Goal: Information Seeking & Learning: Learn about a topic

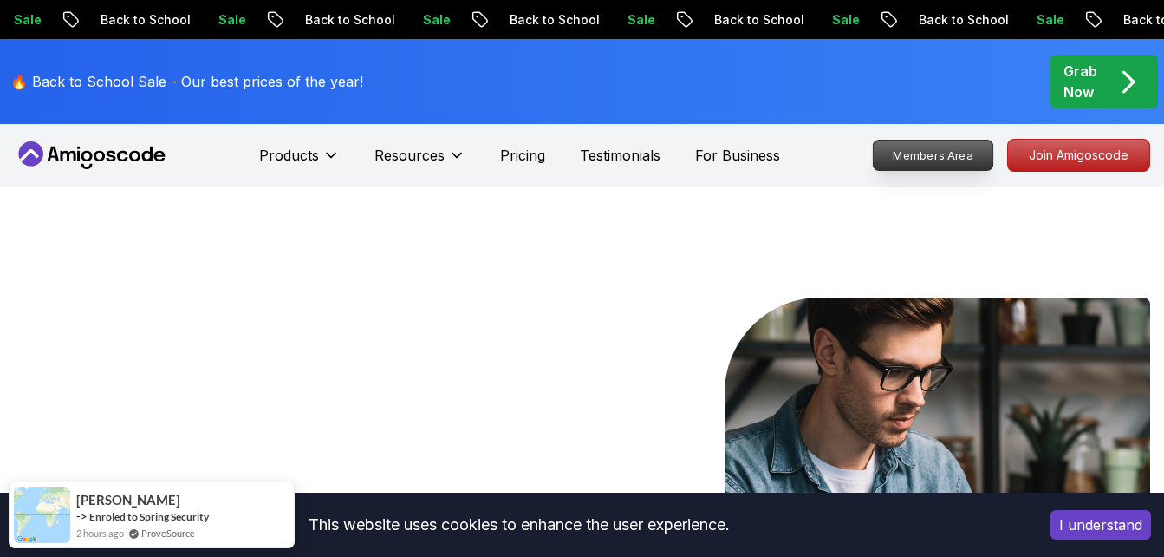
click at [941, 147] on p "Members Area" at bounding box center [934, 154] width 120 height 29
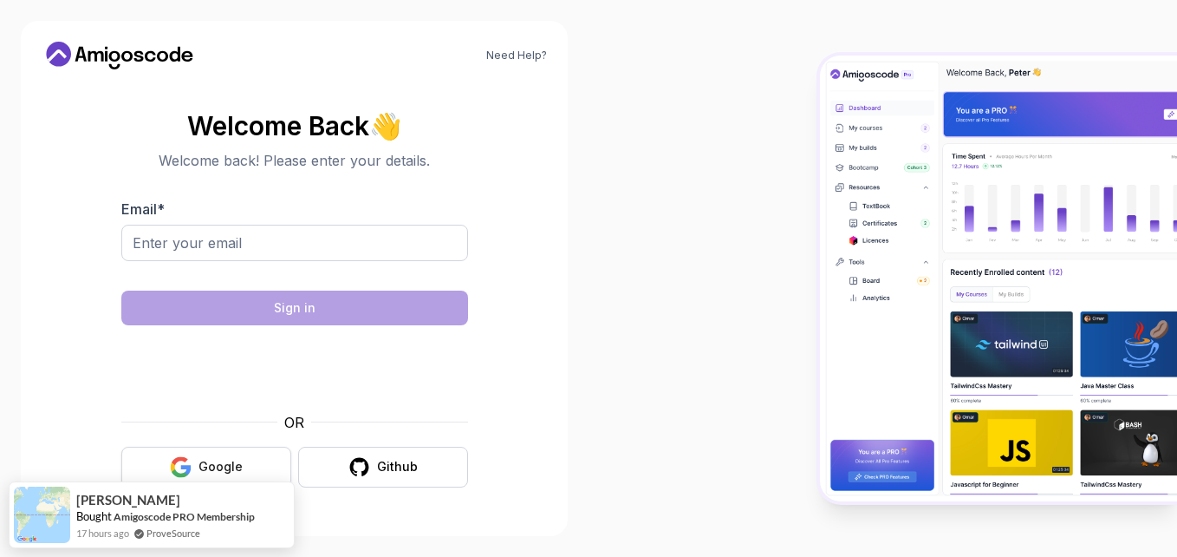
click at [201, 469] on div "Google" at bounding box center [221, 466] width 44 height 17
click at [228, 246] on input "Email *" at bounding box center [294, 243] width 347 height 36
click at [94, 263] on section "Welcome Back 👋 Welcome back! Please enter your details. Email * Sign in OR Goog…" at bounding box center [294, 299] width 505 height 410
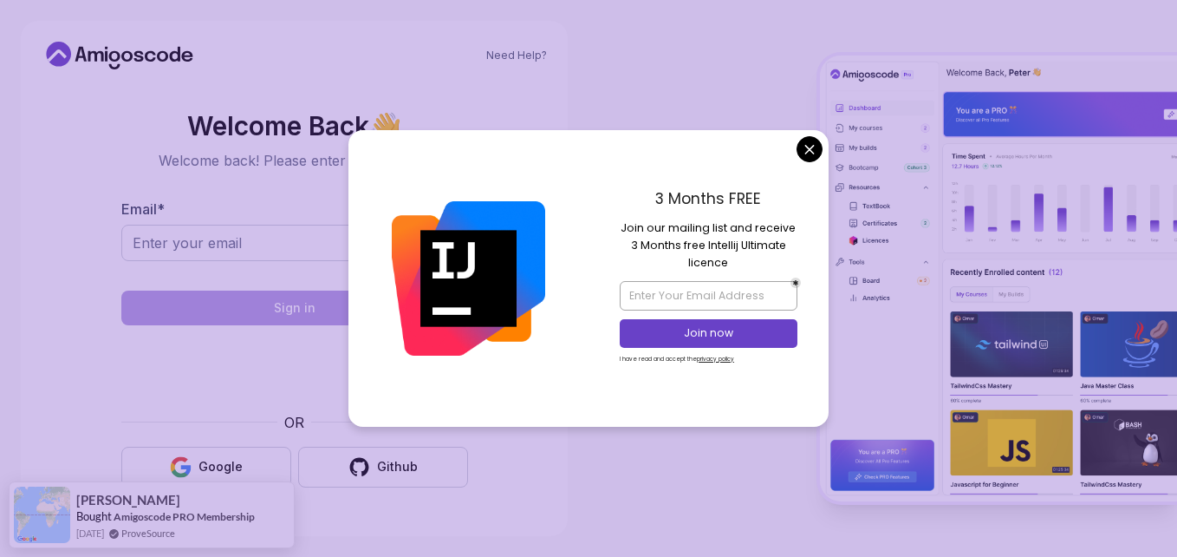
click at [803, 140] on body "Need Help? Welcome Back 👋 Welcome back! Please enter your details. Email * Sign…" at bounding box center [588, 278] width 1177 height 557
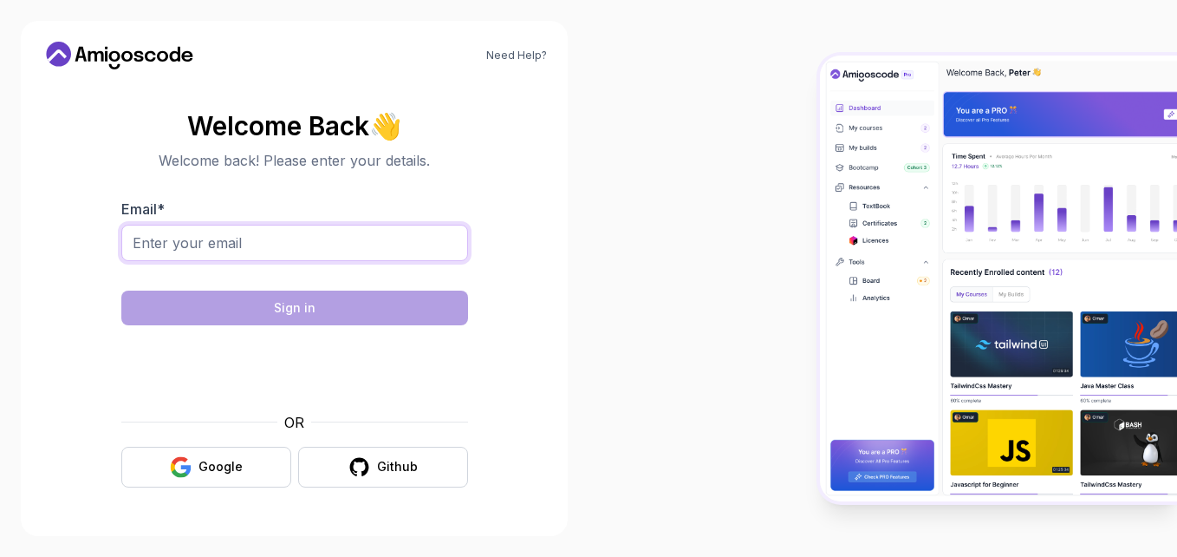
click at [244, 255] on input "Email *" at bounding box center [294, 243] width 347 height 36
paste input "renata.facinpro@gmail.com"
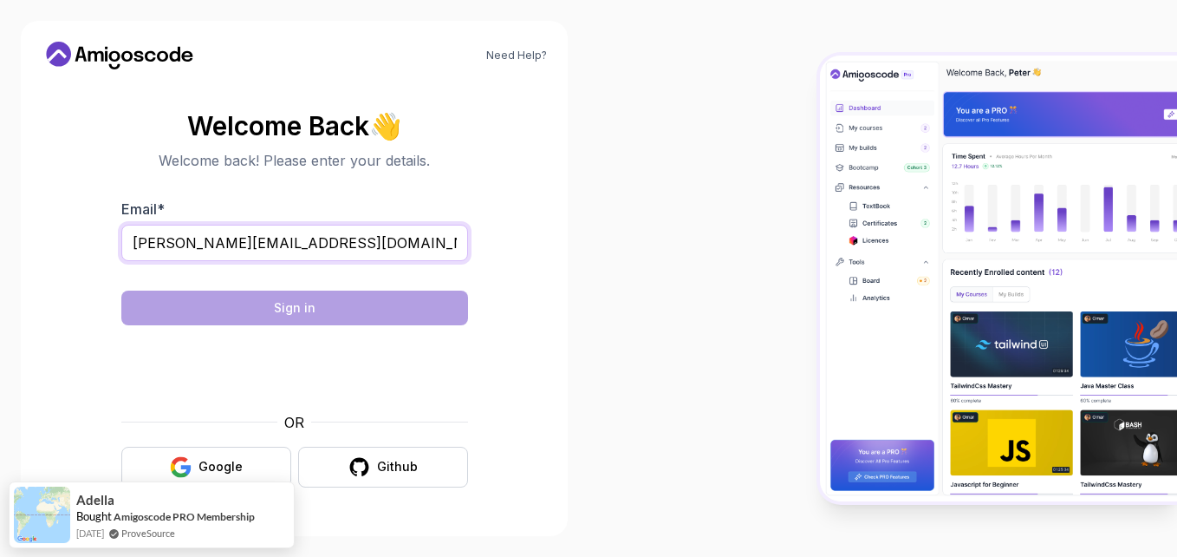
type input "renata.facinpro@gmail.com"
click at [203, 466] on div "Google" at bounding box center [221, 466] width 44 height 17
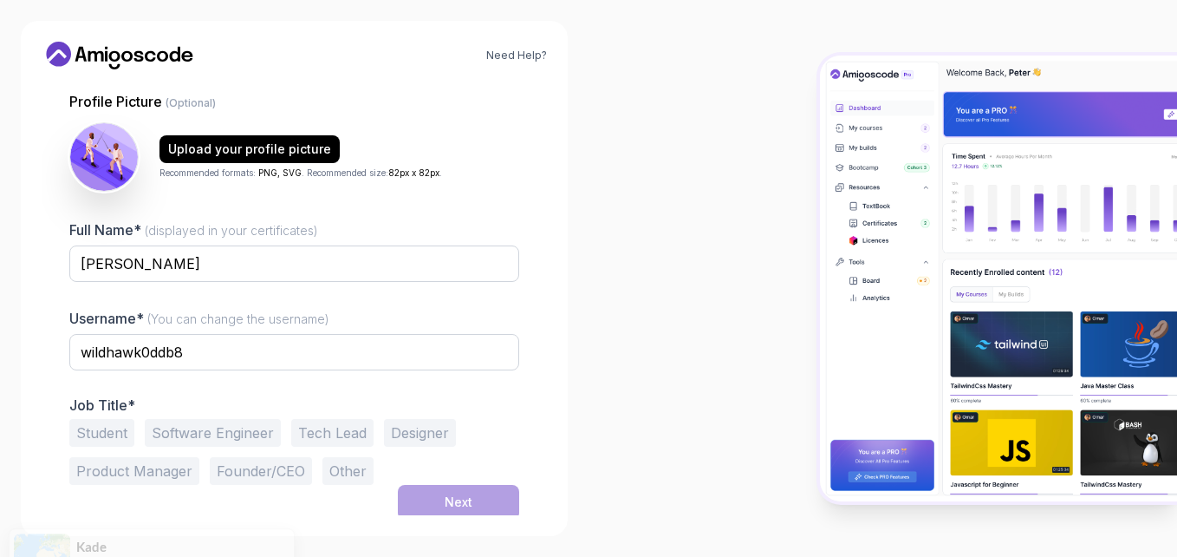
scroll to position [166, 0]
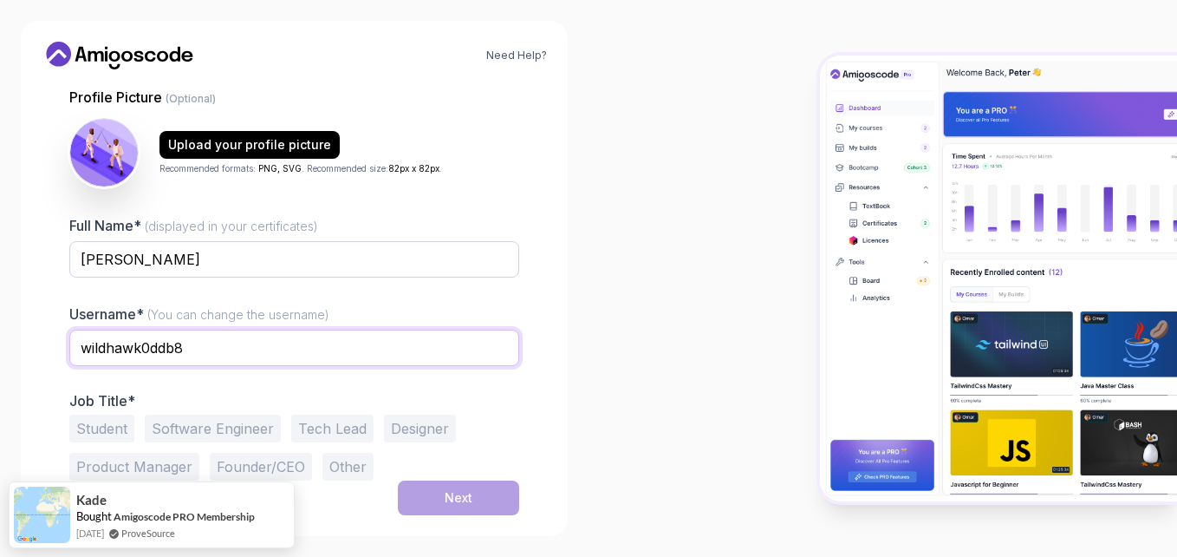
drag, startPoint x: 198, startPoint y: 356, endPoint x: 69, endPoint y: 354, distance: 128.3
click at [69, 354] on input "wildhawk0ddb8" at bounding box center [294, 347] width 450 height 36
type input "[PERSON_NAME]"
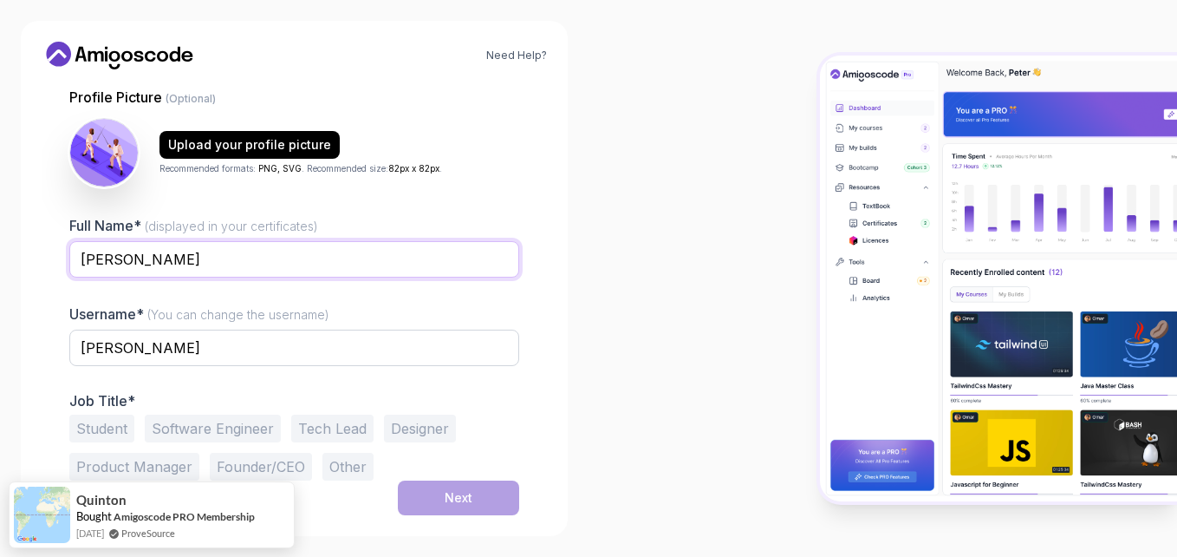
click at [166, 259] on input "[PERSON_NAME]" at bounding box center [294, 259] width 450 height 36
type input "[PERSON_NAME]"
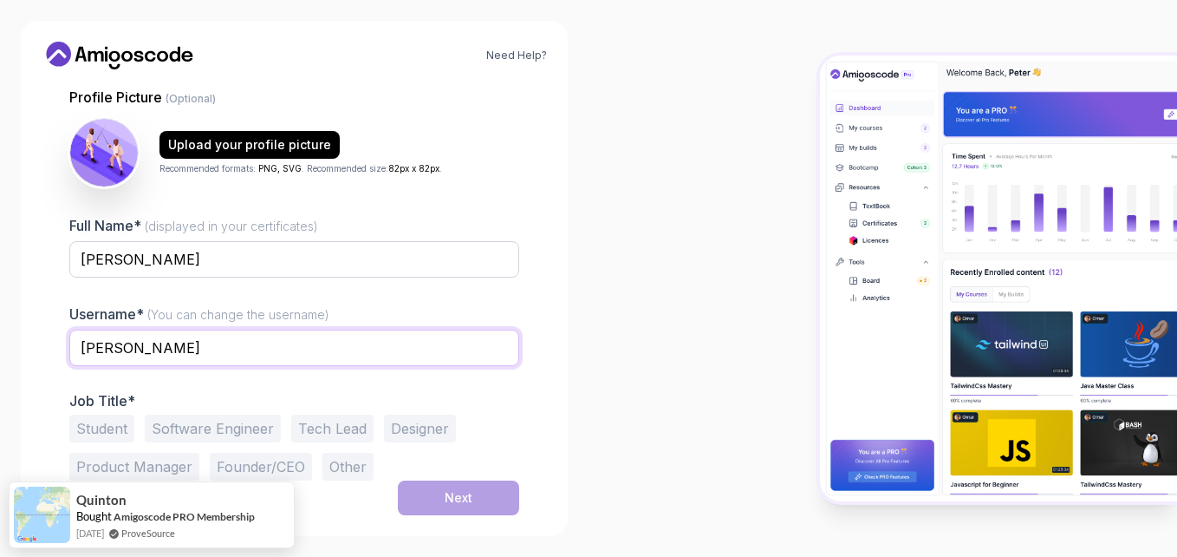
click at [173, 348] on input "[PERSON_NAME]" at bounding box center [294, 347] width 450 height 36
type input "renatafacip"
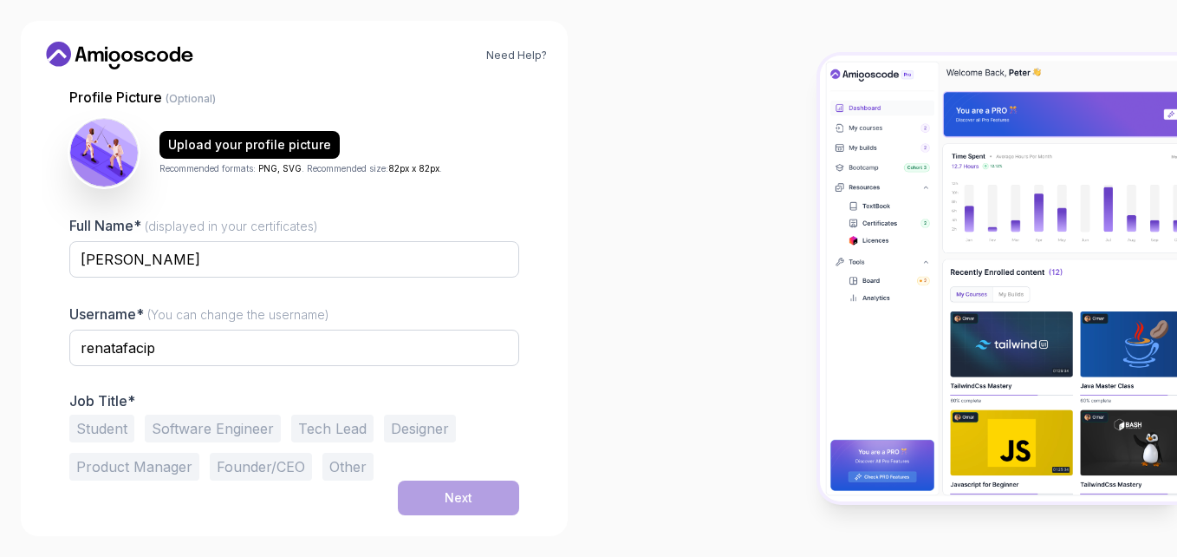
click at [91, 424] on button "Student" at bounding box center [101, 428] width 65 height 28
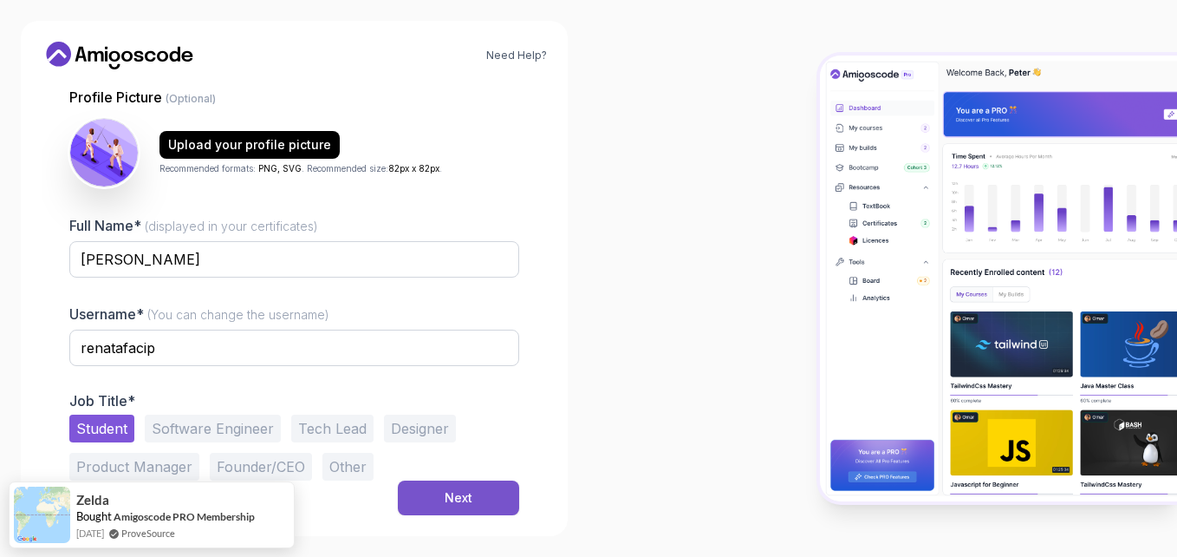
click at [454, 505] on div "Next" at bounding box center [459, 497] width 28 height 17
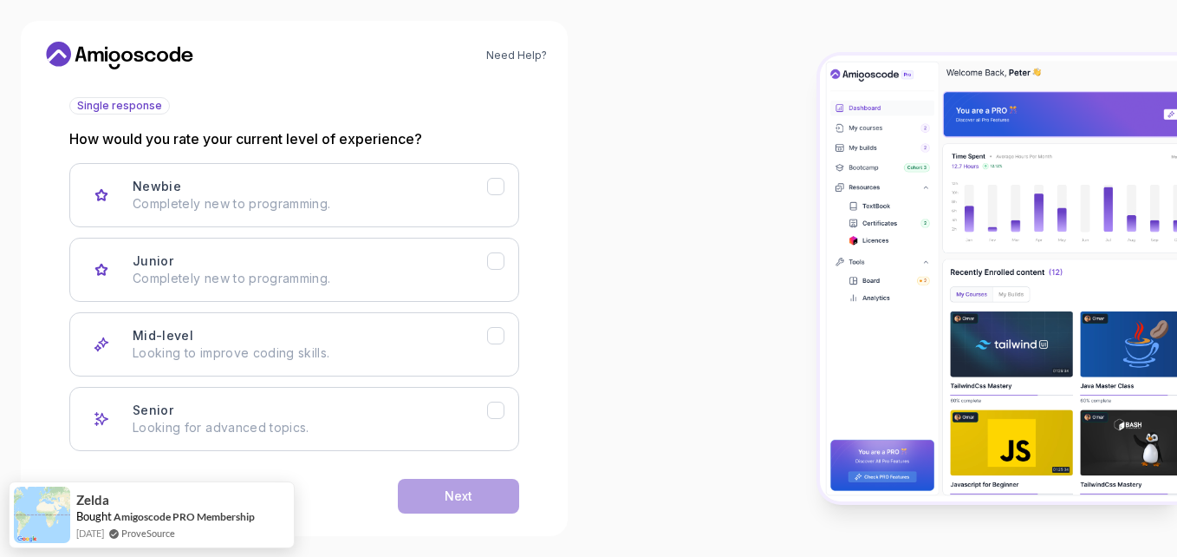
scroll to position [221, 0]
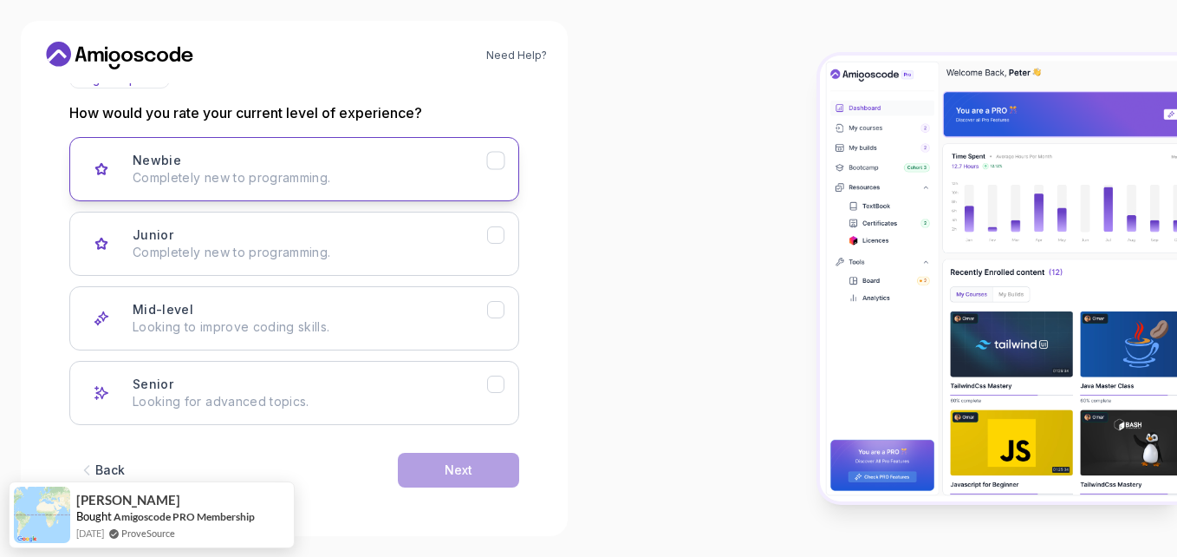
click at [479, 165] on div "Newbie Completely new to programming." at bounding box center [310, 169] width 355 height 35
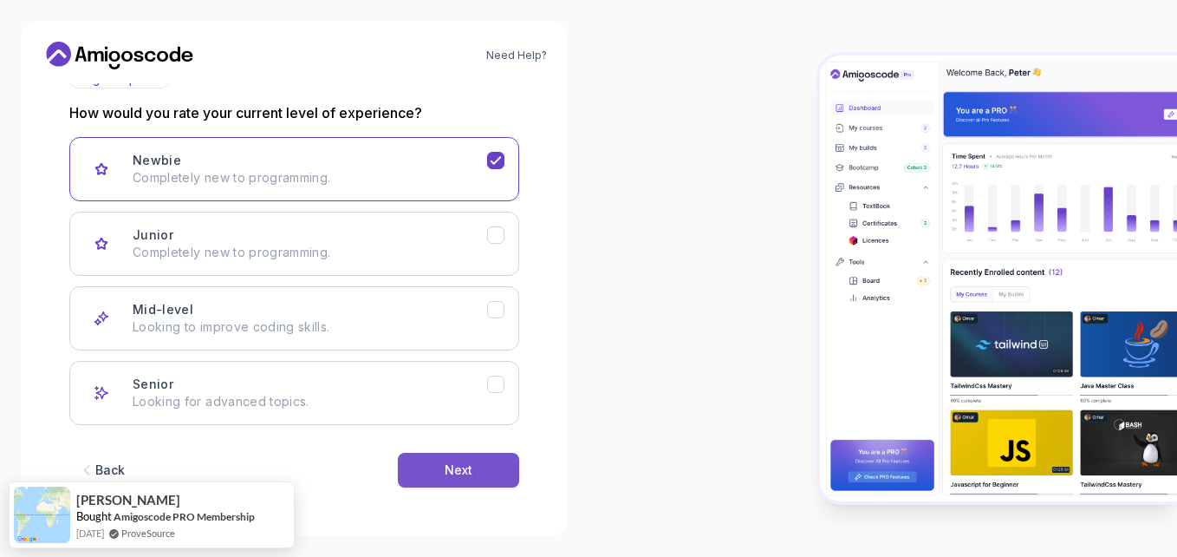
click at [407, 471] on button "Next" at bounding box center [458, 470] width 121 height 35
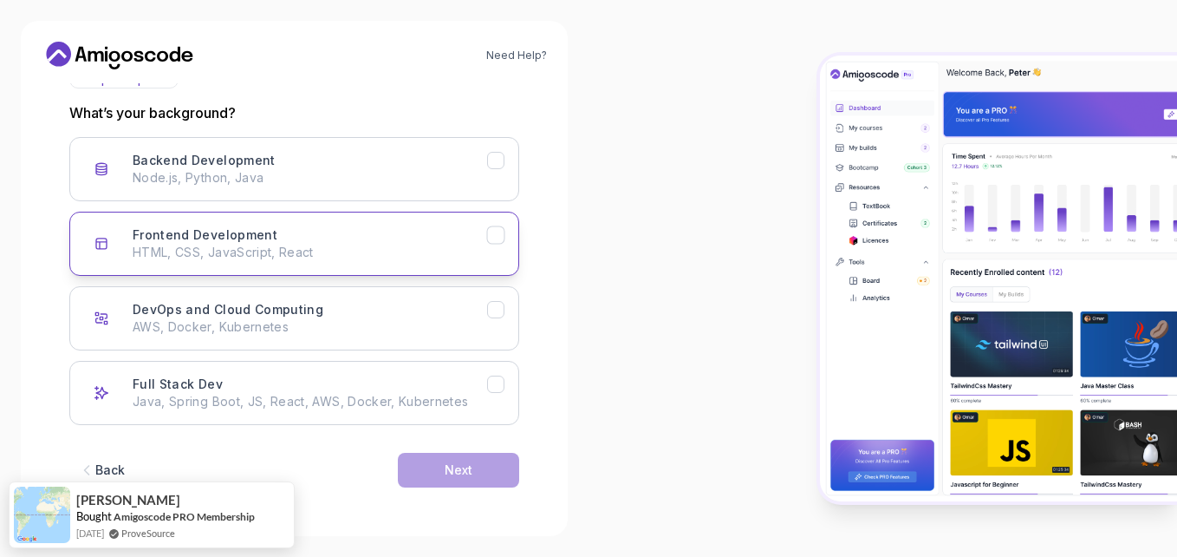
click at [492, 238] on icon "Frontend Development" at bounding box center [496, 235] width 16 height 16
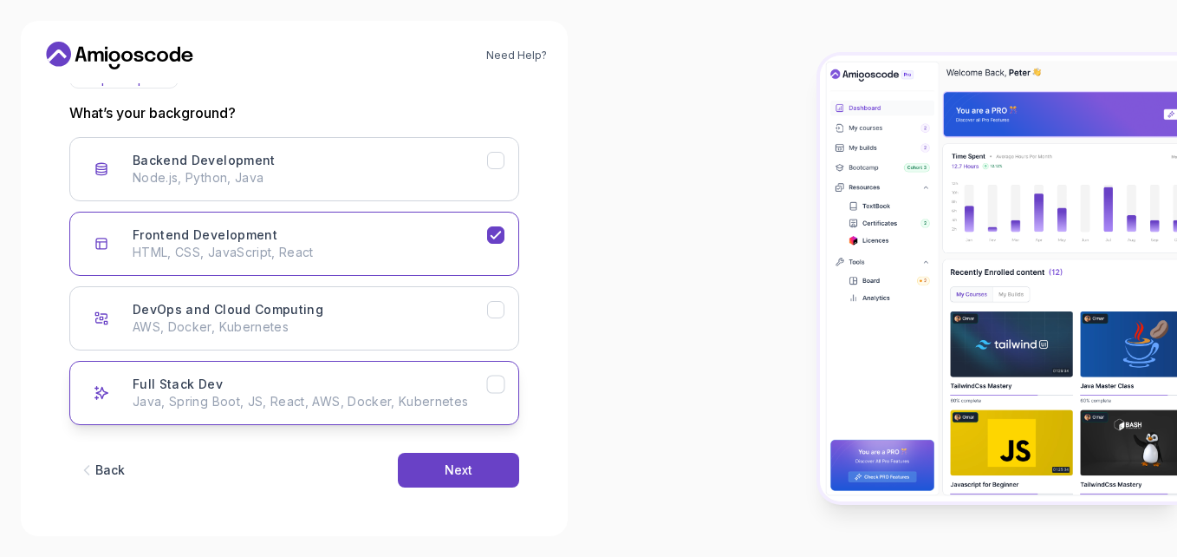
click at [492, 390] on icon "Full Stack Dev" at bounding box center [496, 384] width 16 height 16
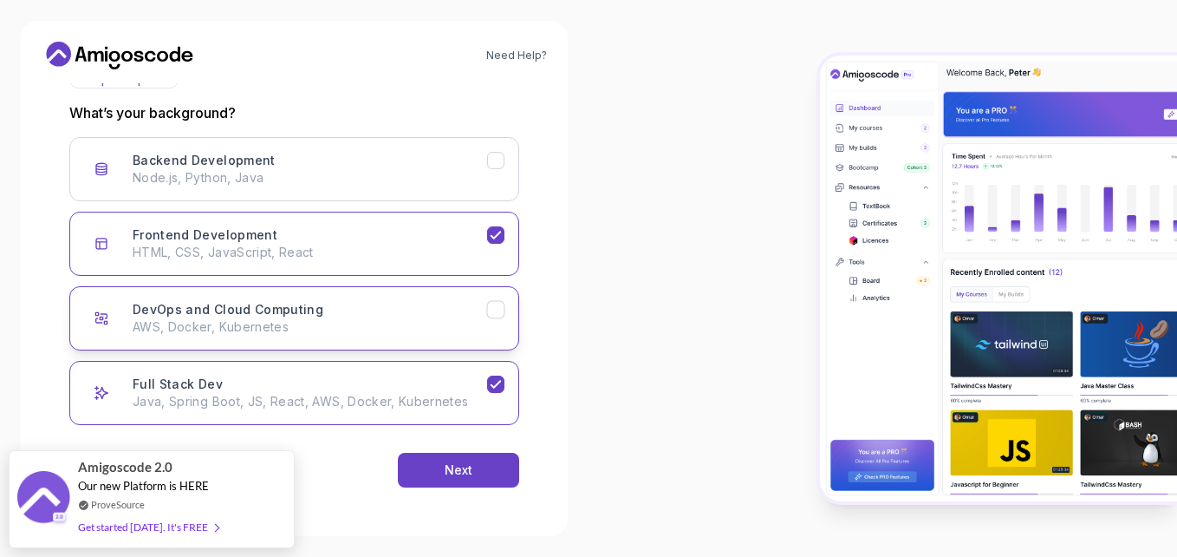
click at [492, 297] on button "DevOps and Cloud Computing AWS, Docker, Kubernetes" at bounding box center [294, 318] width 450 height 64
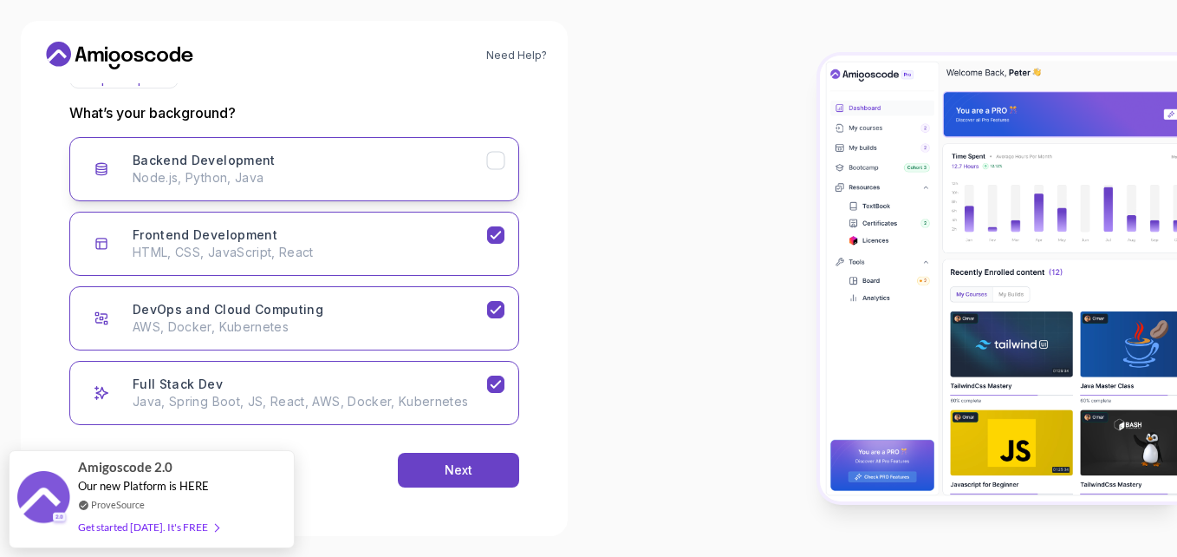
click at [500, 157] on icon "Backend Development" at bounding box center [496, 160] width 10 height 7
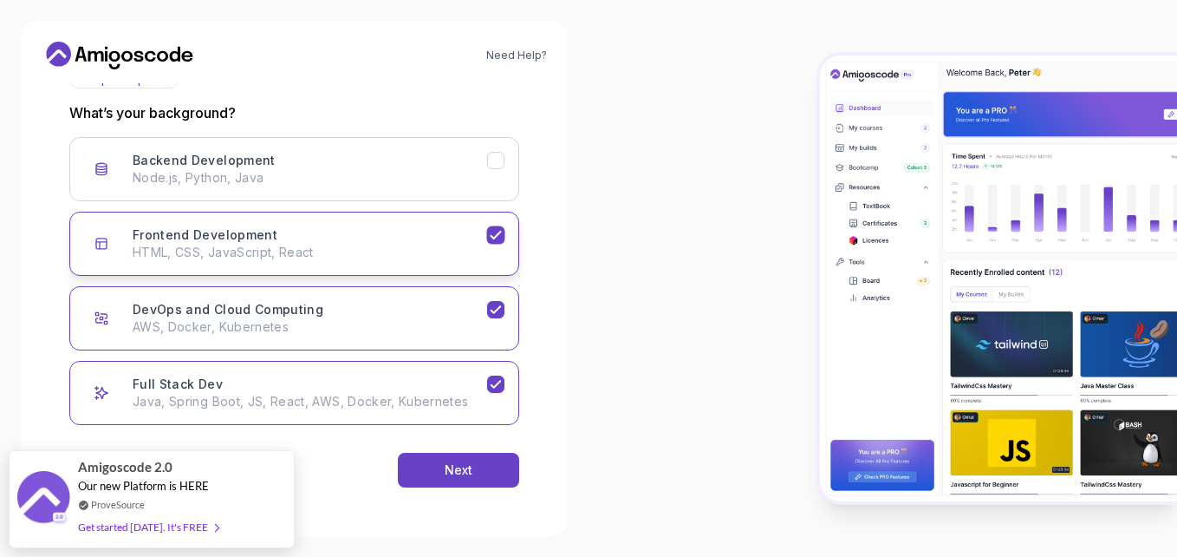
click at [498, 233] on icon "Frontend Development" at bounding box center [496, 235] width 16 height 16
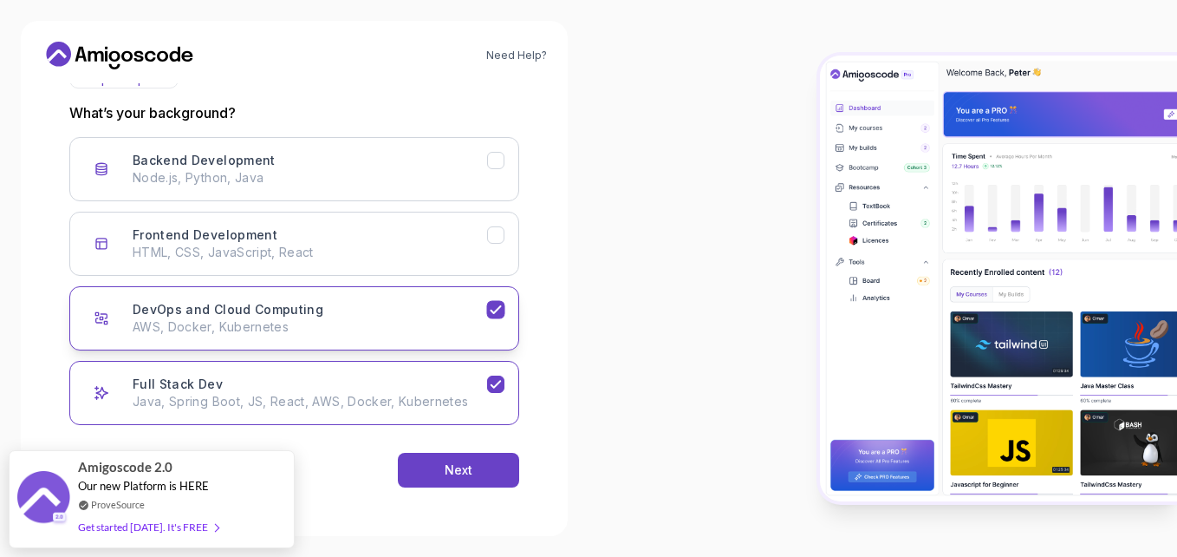
click at [495, 302] on button "DevOps and Cloud Computing AWS, Docker, Kubernetes" at bounding box center [294, 318] width 450 height 64
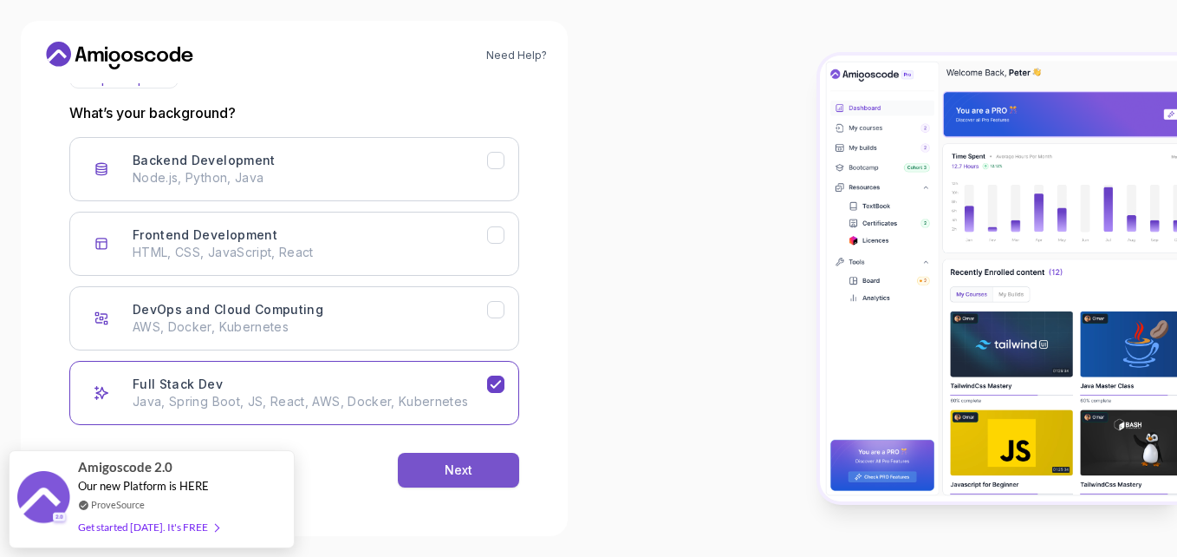
click at [437, 467] on button "Next" at bounding box center [458, 470] width 121 height 35
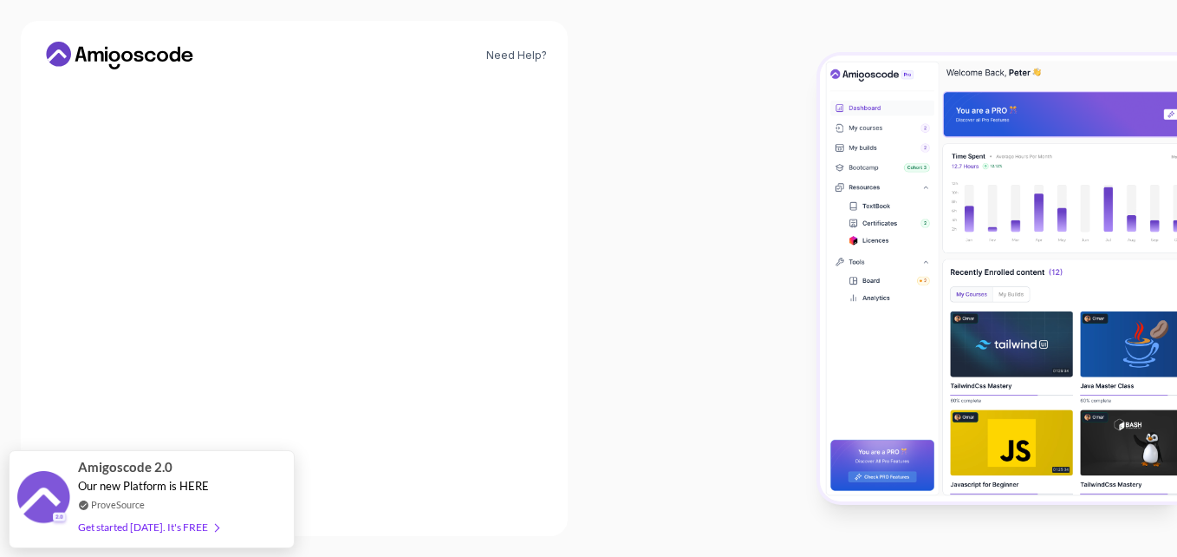
scroll to position [200, 0]
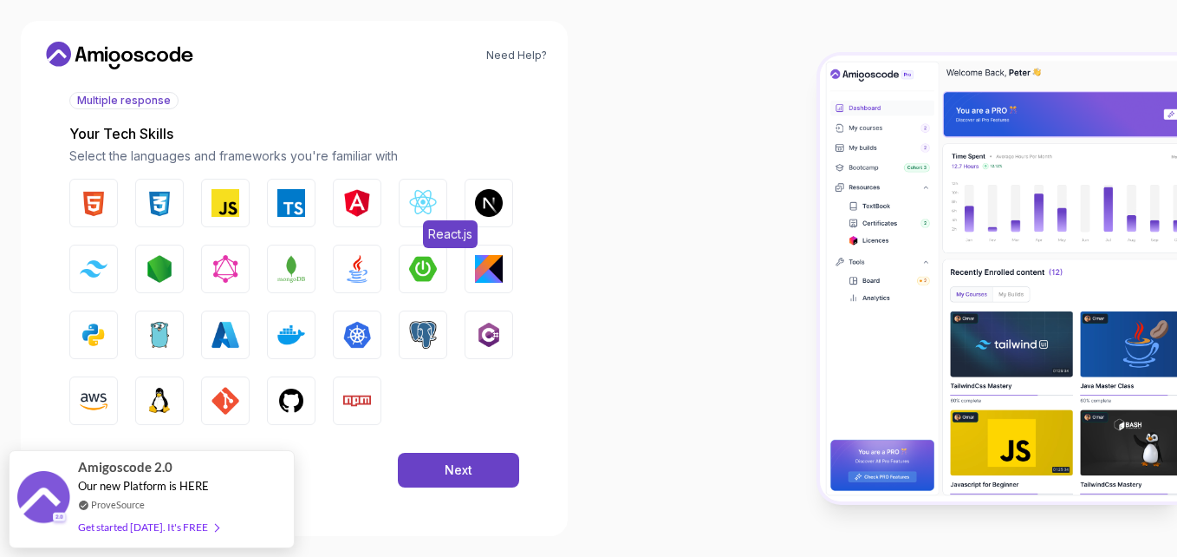
click at [430, 196] on img "button" at bounding box center [423, 203] width 28 height 28
click at [231, 211] on img "button" at bounding box center [226, 203] width 28 height 28
click at [153, 212] on img "button" at bounding box center [160, 203] width 28 height 28
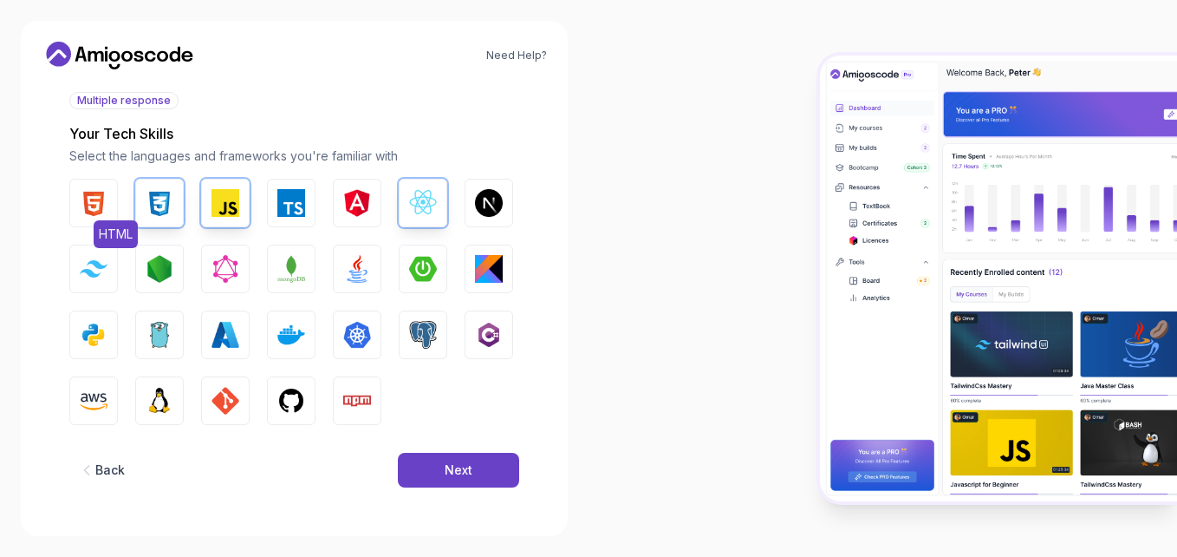
click at [94, 207] on img "button" at bounding box center [94, 203] width 28 height 28
click at [166, 333] on img "button" at bounding box center [160, 335] width 28 height 28
click at [110, 335] on button "Python" at bounding box center [93, 334] width 49 height 49
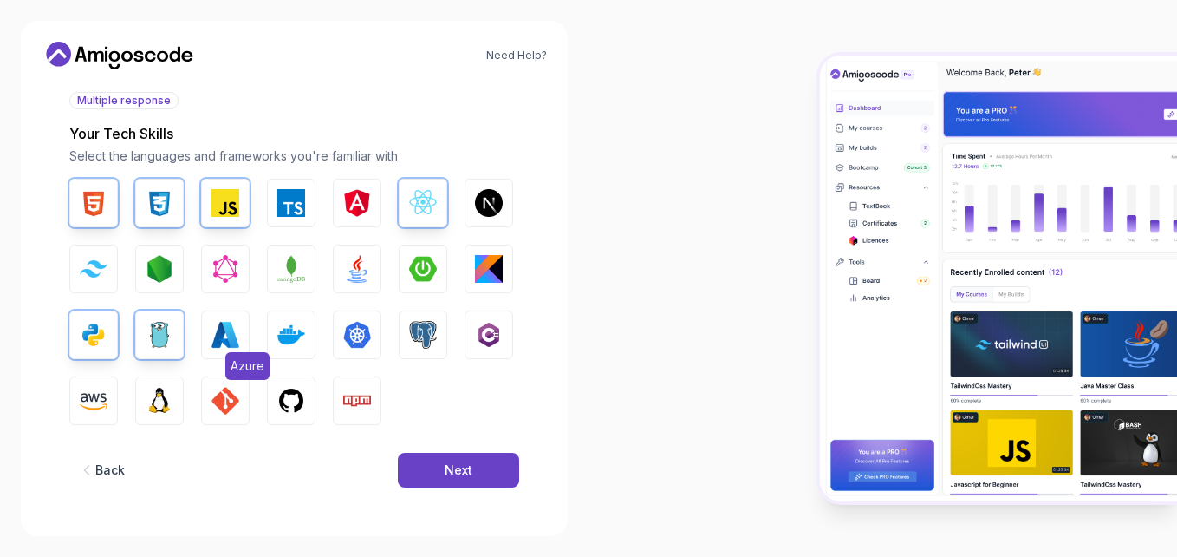
click at [224, 335] on img "button" at bounding box center [226, 335] width 28 height 28
click at [355, 270] on img "button" at bounding box center [357, 269] width 28 height 28
click at [418, 255] on img "button" at bounding box center [423, 269] width 28 height 28
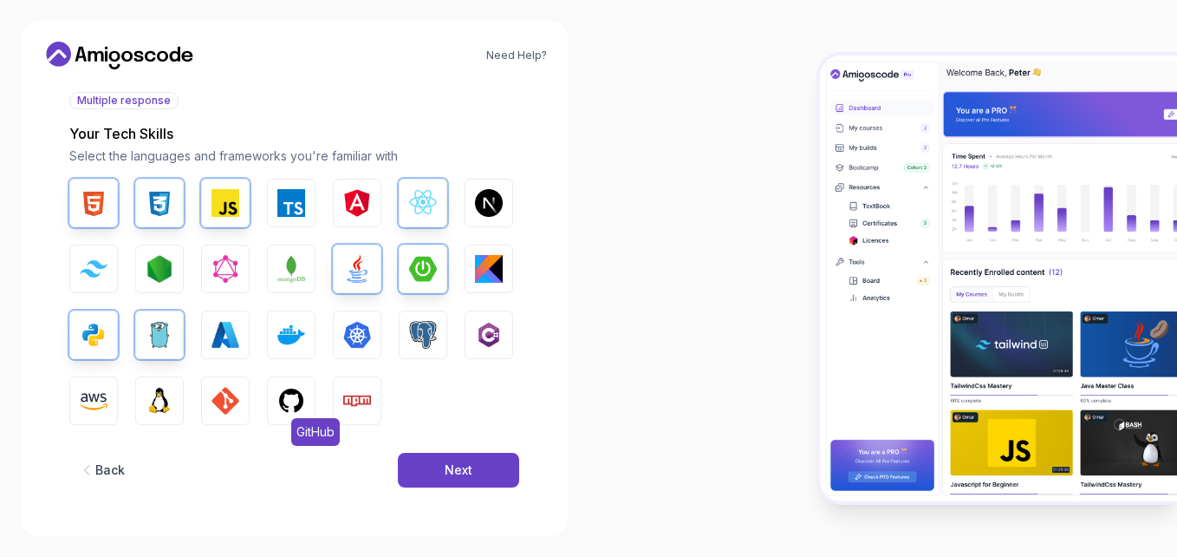
click at [287, 394] on img "button" at bounding box center [291, 401] width 28 height 28
click at [230, 404] on img "button" at bounding box center [226, 401] width 28 height 28
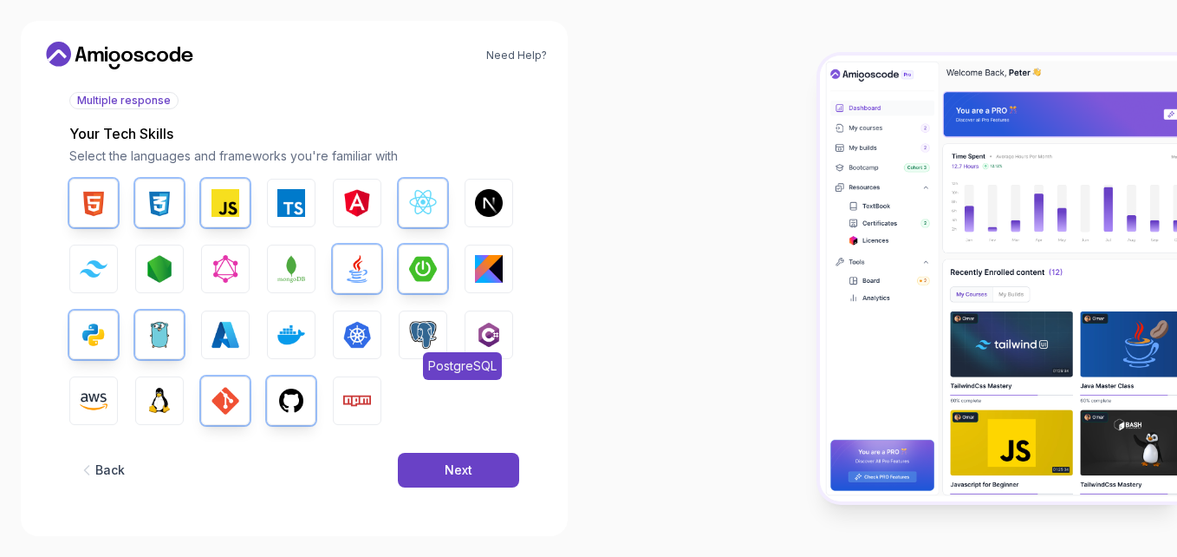
click at [425, 339] on img "button" at bounding box center [423, 335] width 28 height 28
click at [432, 463] on button "Next" at bounding box center [458, 470] width 121 height 35
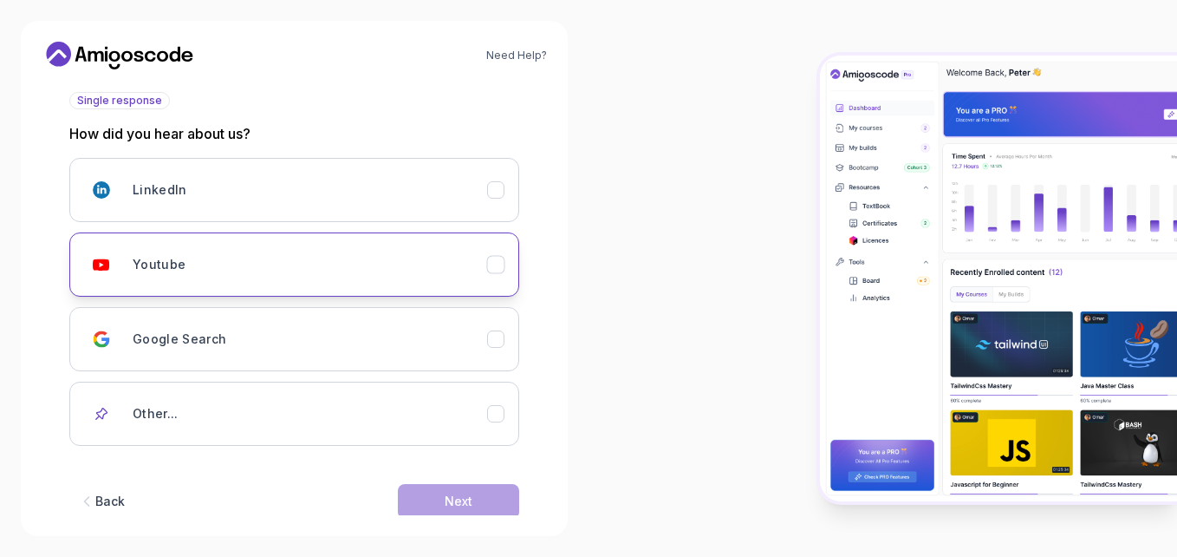
click at [420, 251] on div "Youtube" at bounding box center [310, 264] width 355 height 35
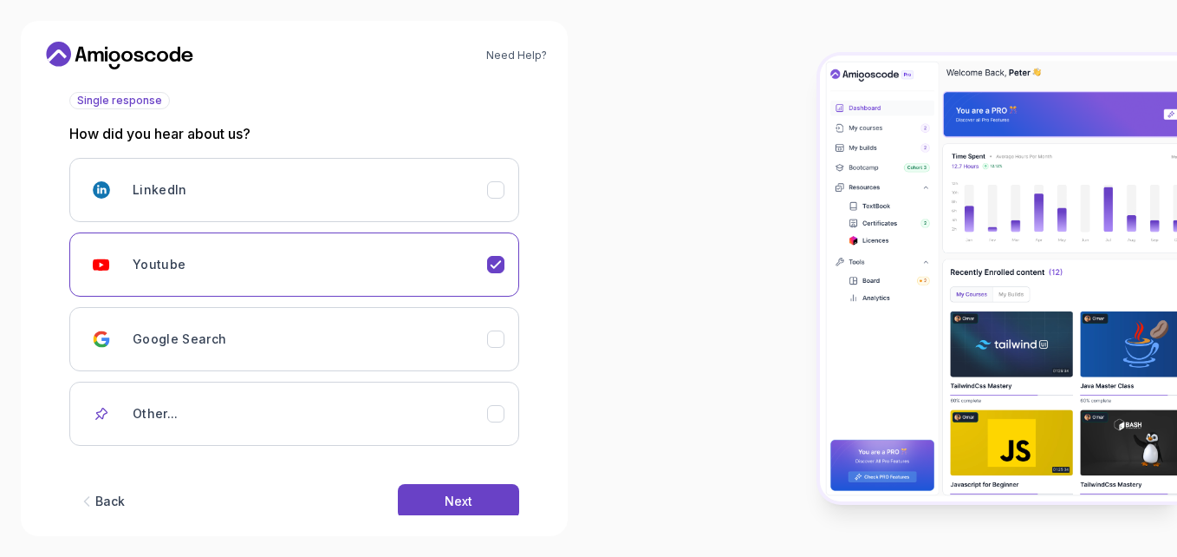
click at [444, 481] on div "Back Next" at bounding box center [294, 501] width 450 height 90
click at [444, 496] on button "Next" at bounding box center [458, 501] width 121 height 35
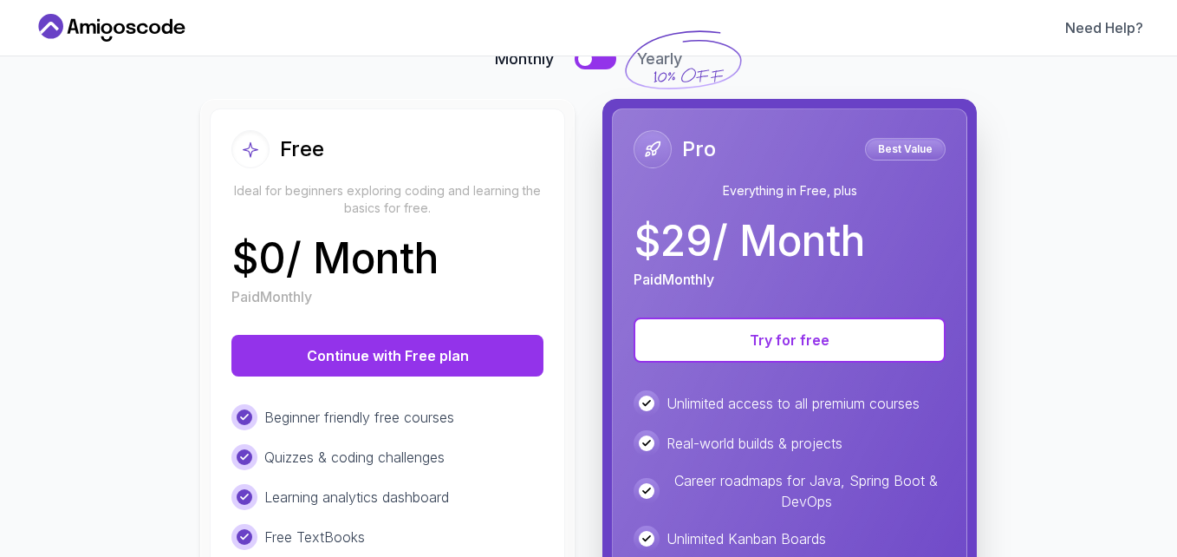
click at [330, 309] on div "Free Ideal for beginners exploring coding and learning the basics for free. $ 0…" at bounding box center [387, 460] width 355 height 704
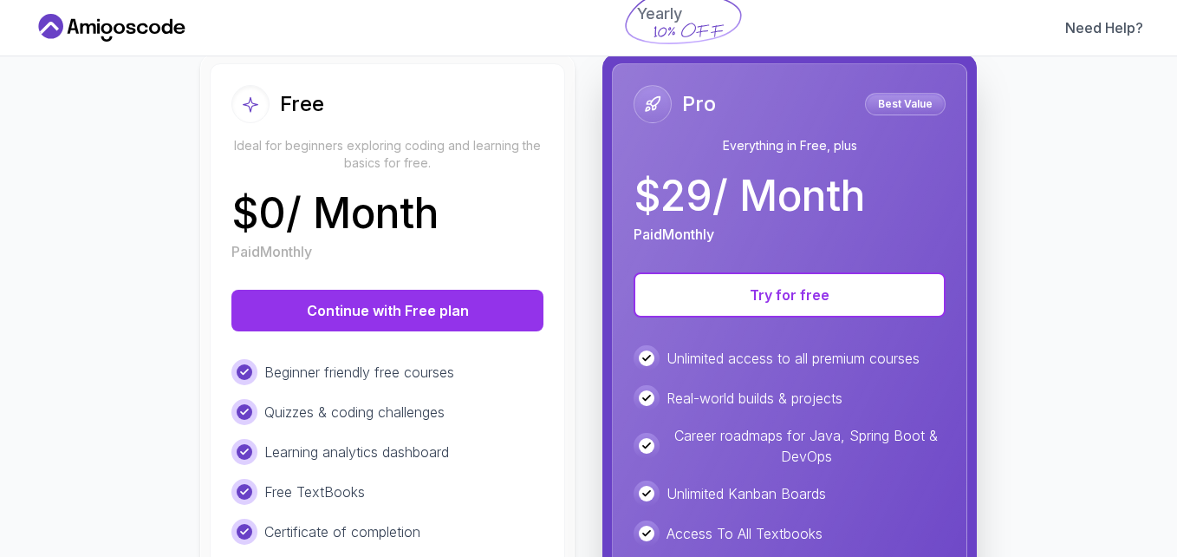
scroll to position [260, 0]
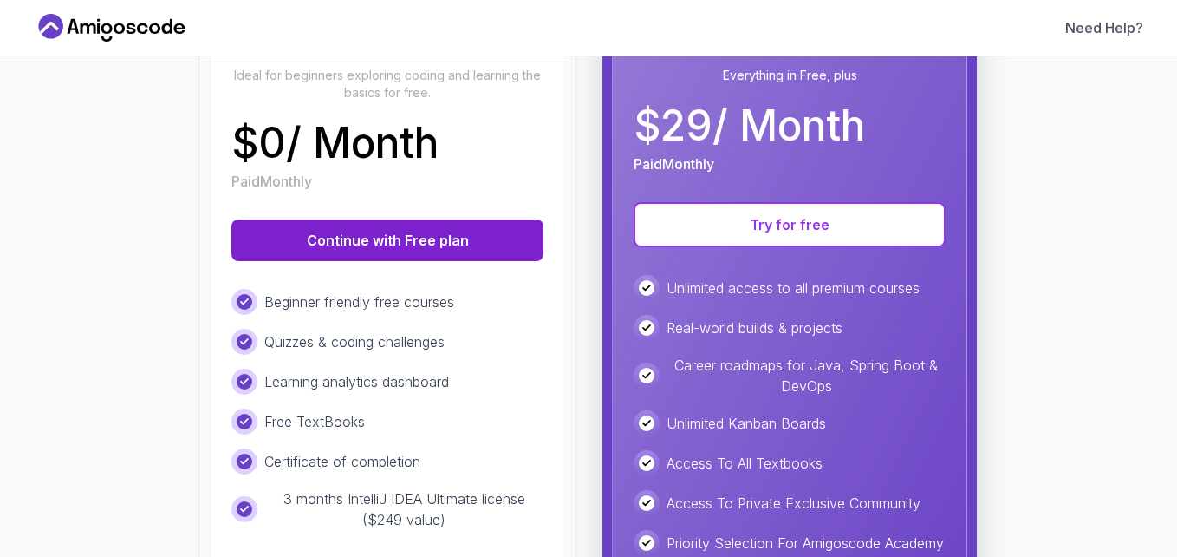
click at [381, 242] on button "Continue with Free plan" at bounding box center [387, 240] width 312 height 42
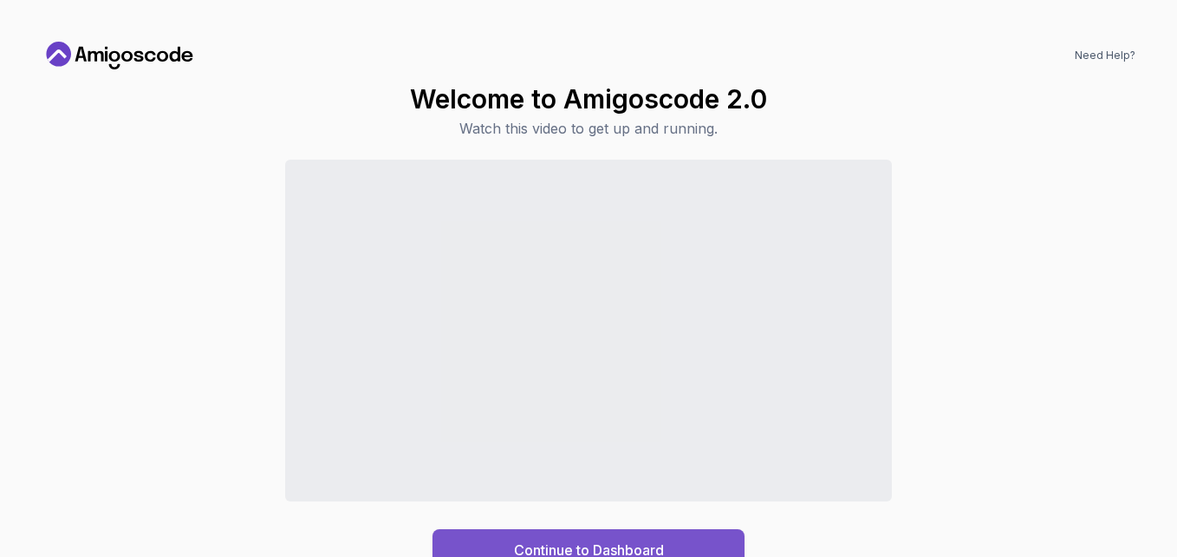
click at [591, 539] on div "Continue to Dashboard" at bounding box center [589, 549] width 150 height 21
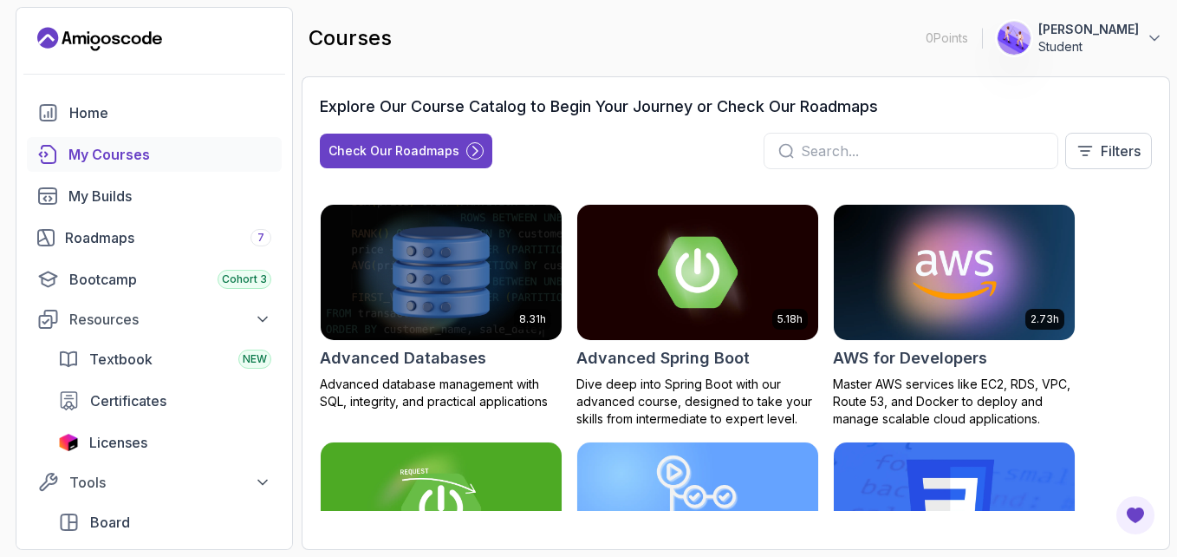
click at [846, 165] on div at bounding box center [911, 151] width 295 height 36
click at [846, 159] on input "text" at bounding box center [922, 150] width 243 height 21
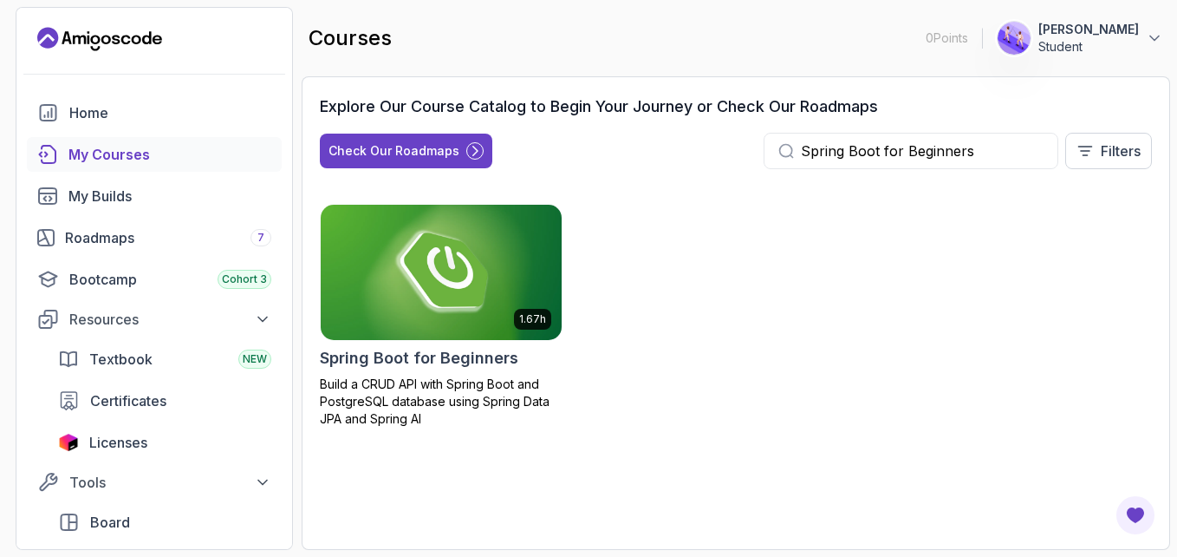
type input "Spring Boot for Beginners"
click at [428, 330] on img at bounding box center [441, 271] width 253 height 141
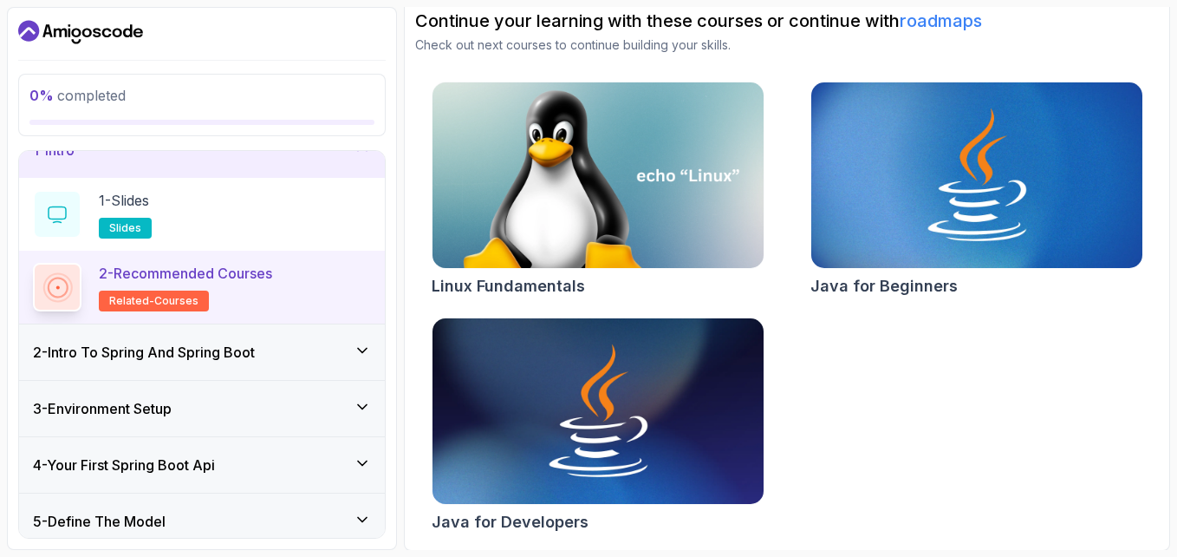
scroll to position [186, 0]
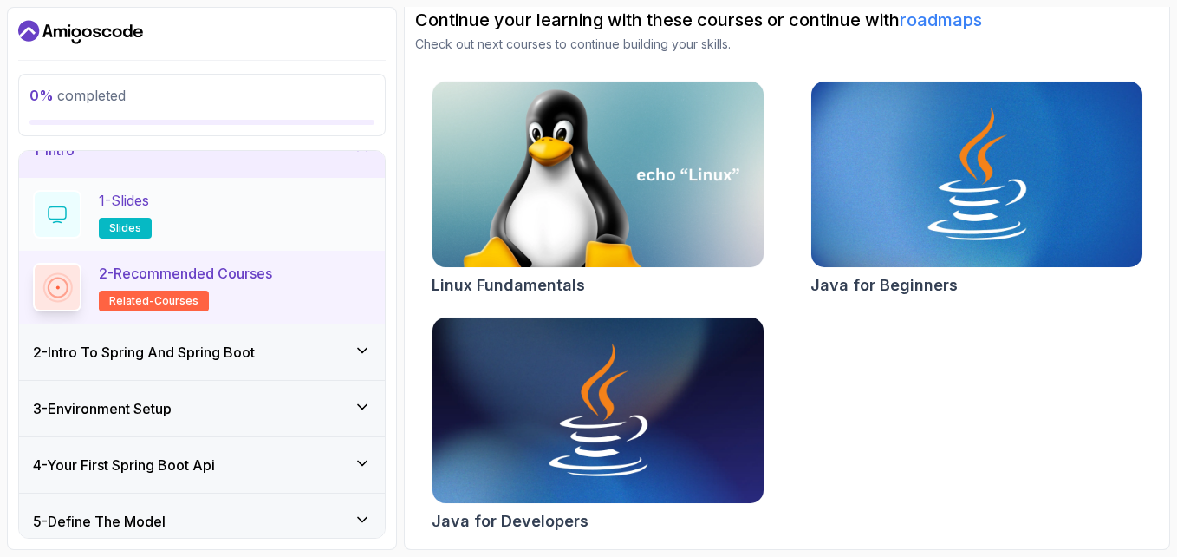
click at [192, 212] on div "1 - Slides slides" at bounding box center [202, 214] width 338 height 49
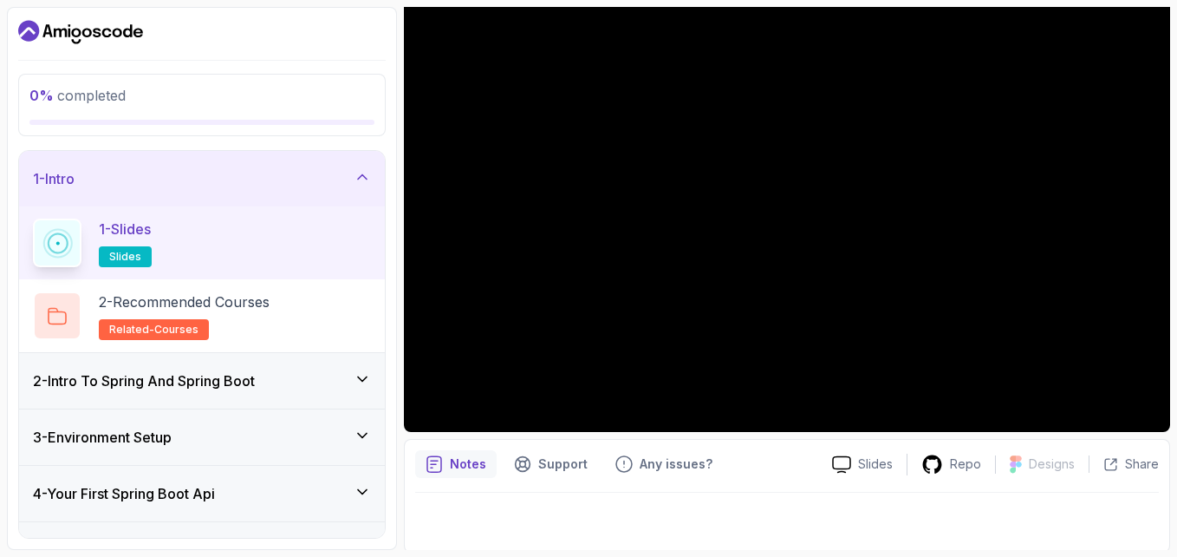
scroll to position [156, 0]
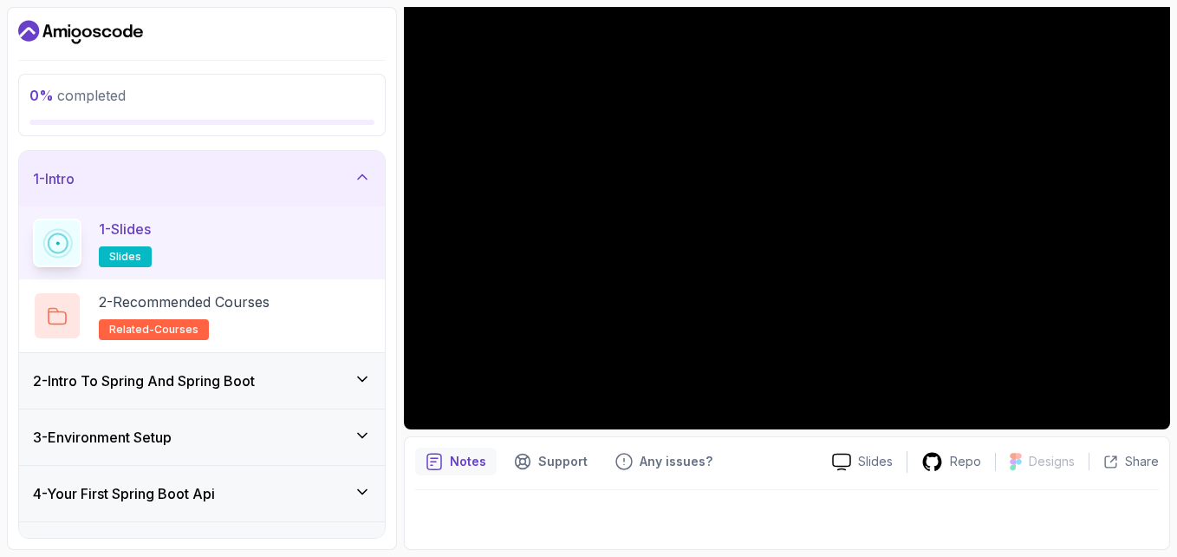
click at [447, 461] on div "Notes" at bounding box center [455, 461] width 81 height 28
click at [194, 297] on p "2 - Recommended Courses" at bounding box center [184, 301] width 171 height 21
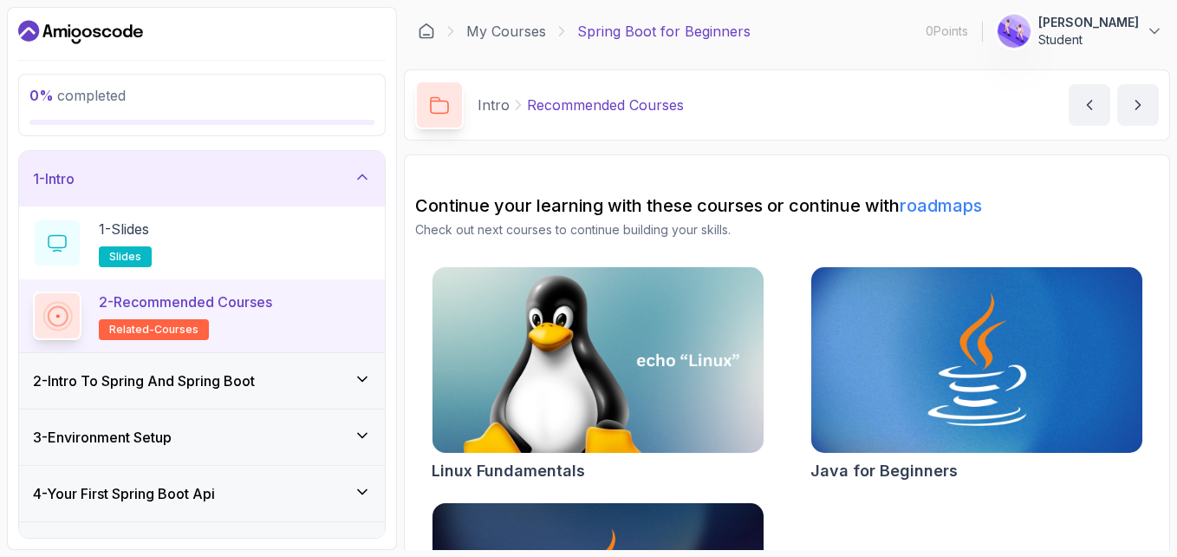
click at [267, 322] on h2 "2 - Recommended Courses related-courses" at bounding box center [185, 315] width 173 height 49
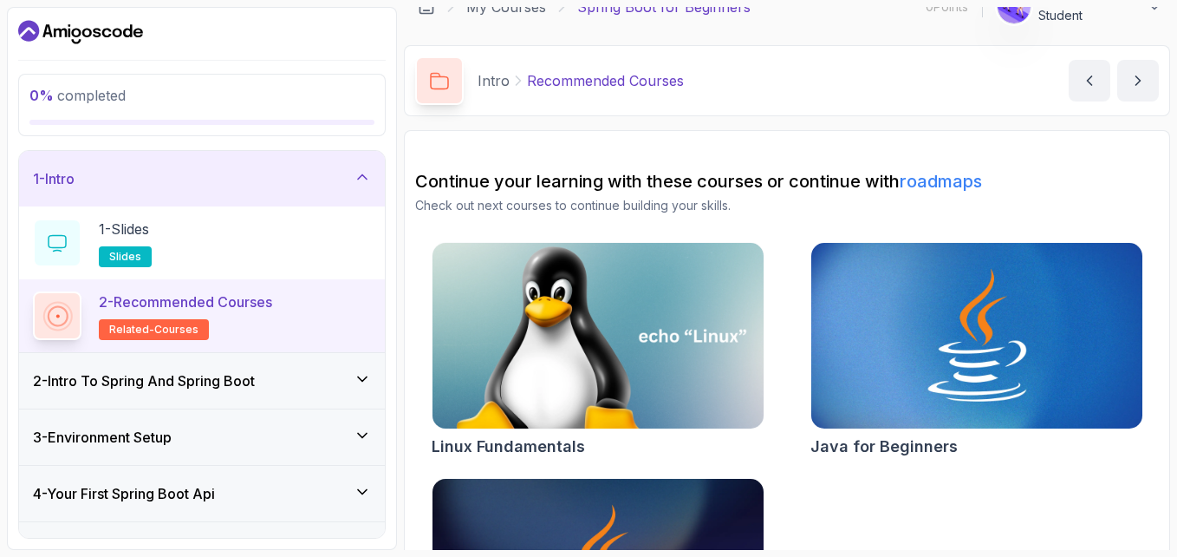
scroll to position [58, 0]
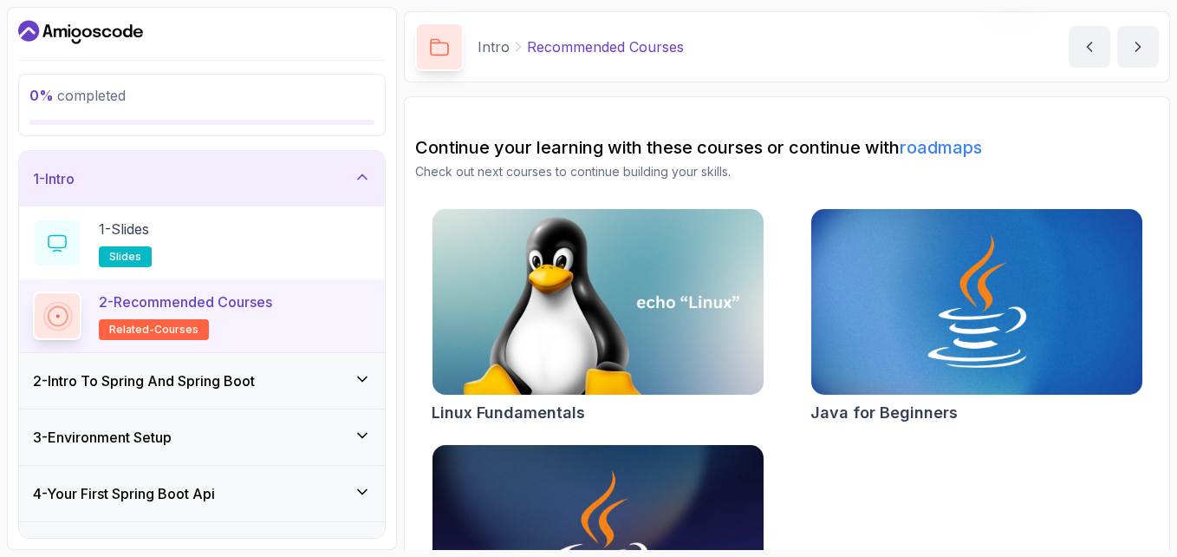
click at [255, 377] on h3 "2 - Intro To Spring And Spring Boot" at bounding box center [144, 380] width 222 height 21
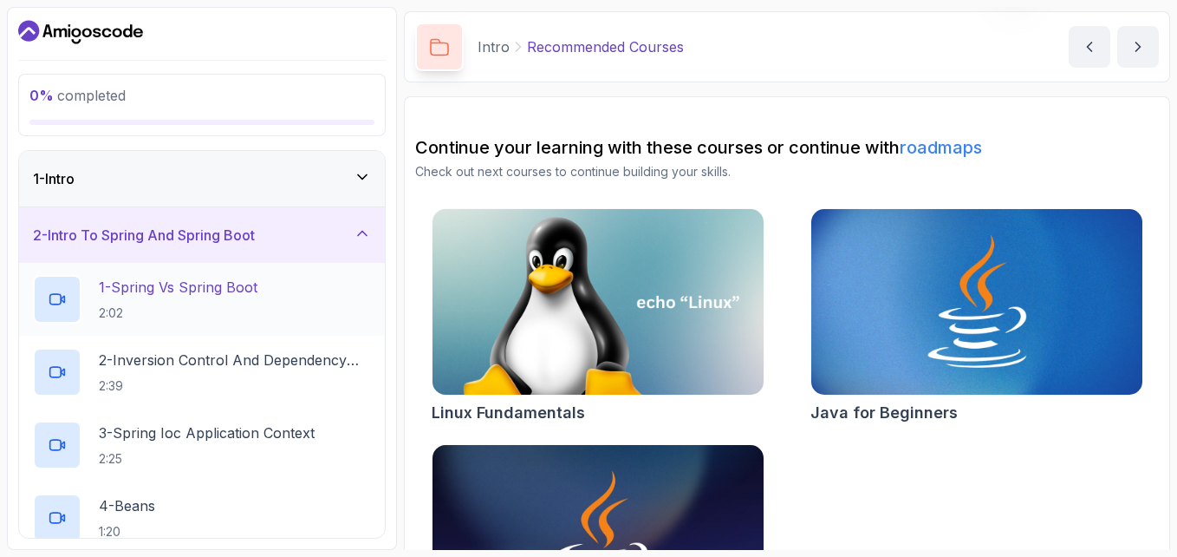
click at [244, 303] on h2 "1 - Spring Vs Spring Boot 2:02" at bounding box center [178, 299] width 159 height 45
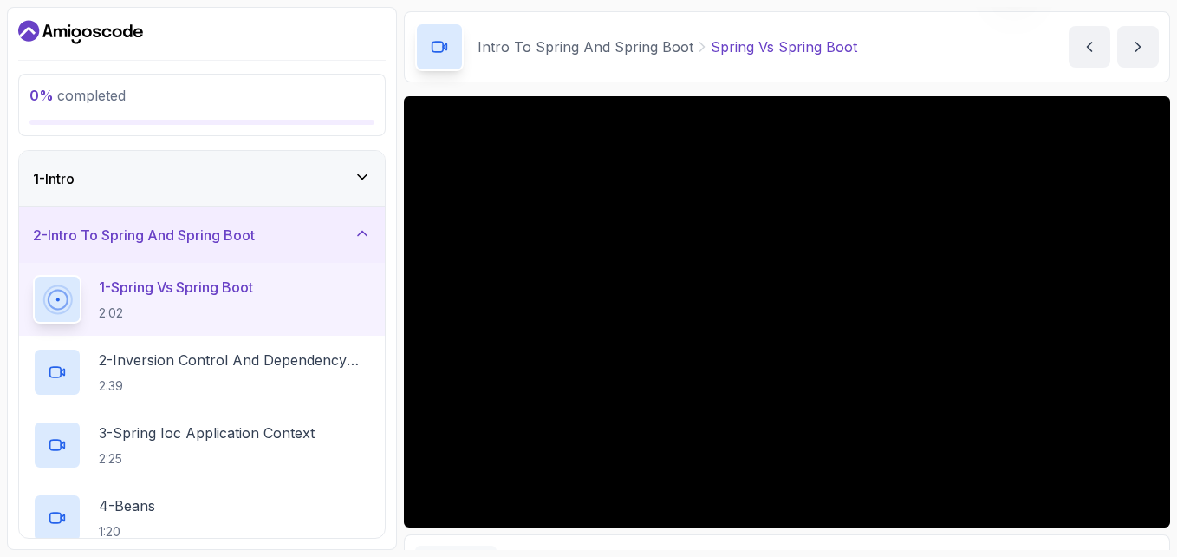
click at [943, 61] on div "Intro To Spring And Spring Boot Spring Vs Spring Boot Spring Vs Spring Boot by …" at bounding box center [787, 46] width 766 height 71
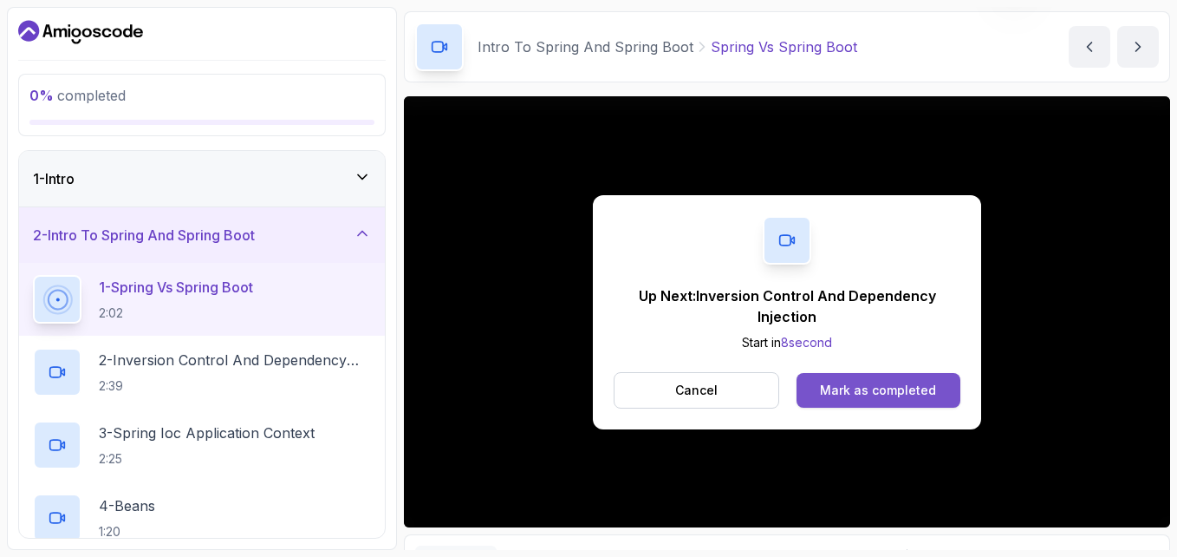
click at [856, 385] on div "Mark as completed" at bounding box center [878, 389] width 116 height 17
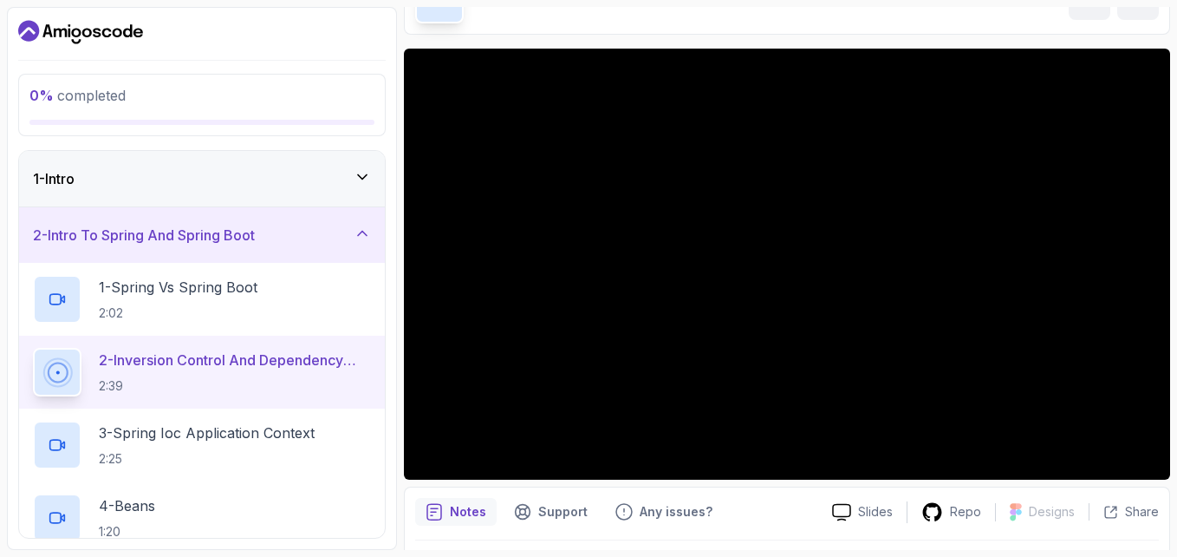
scroll to position [87, 0]
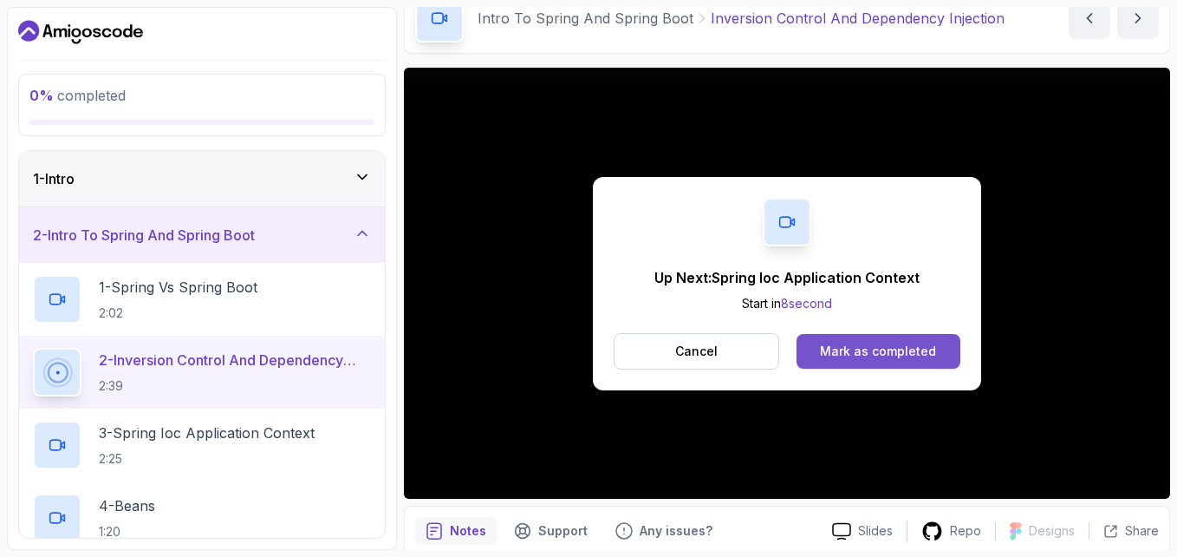
click at [905, 357] on div "Mark as completed" at bounding box center [878, 350] width 116 height 17
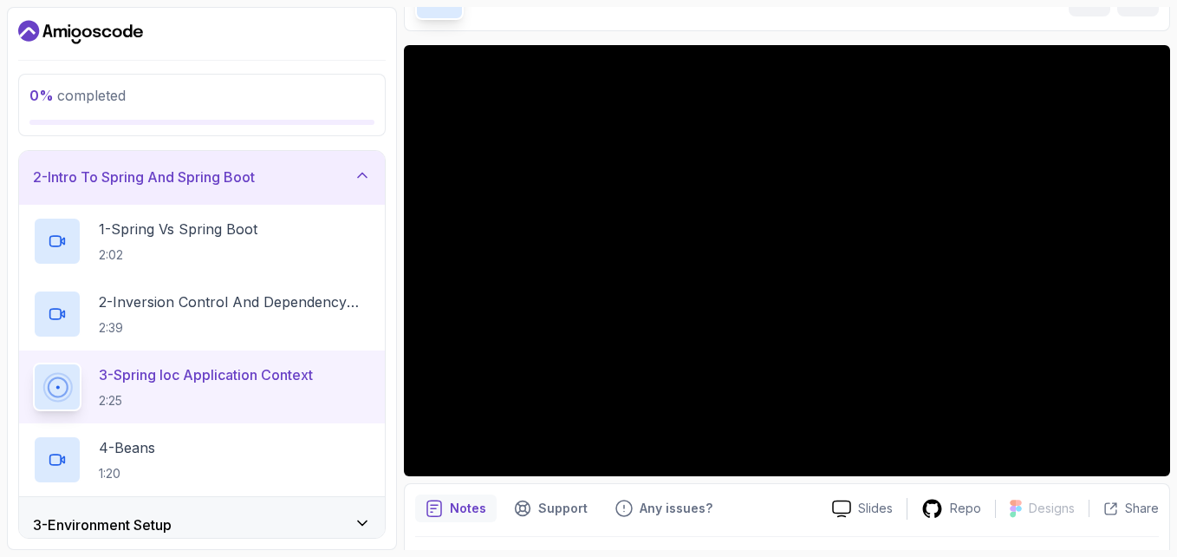
scroll to position [115, 0]
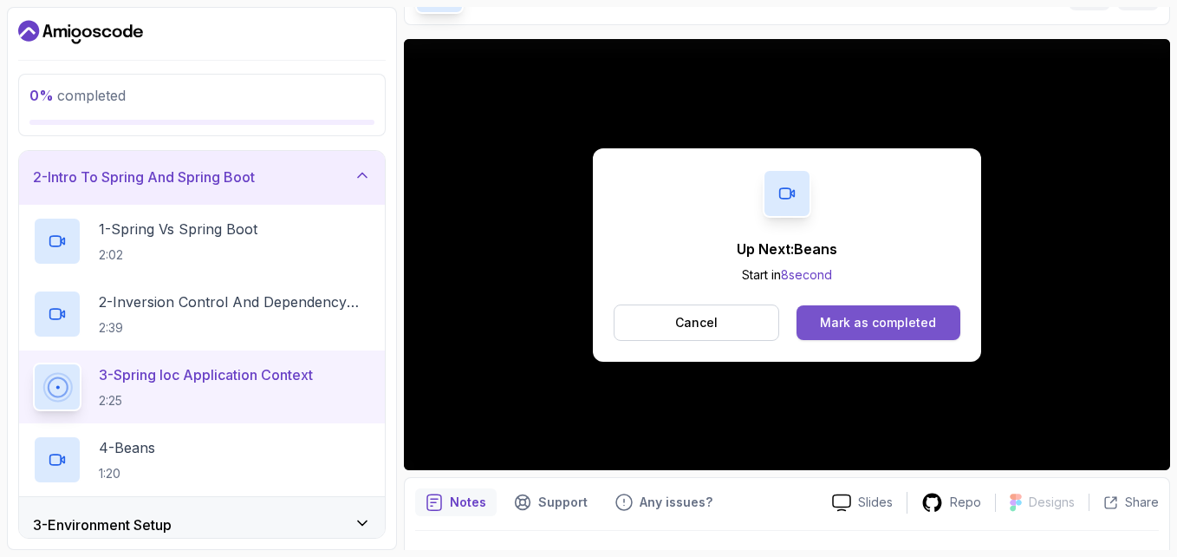
click at [949, 324] on button "Mark as completed" at bounding box center [879, 322] width 164 height 35
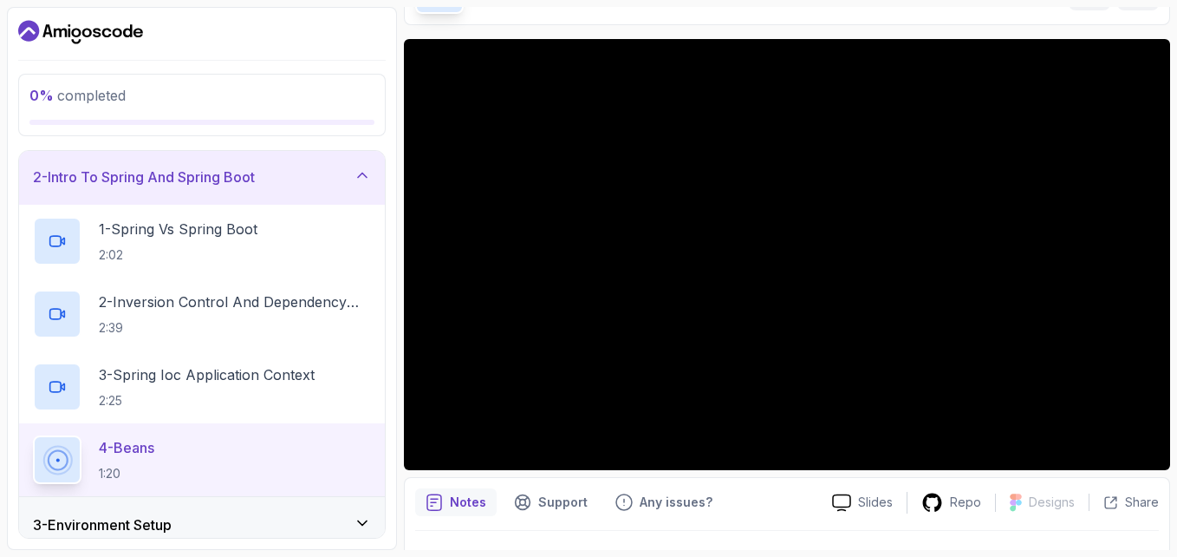
scroll to position [87, 0]
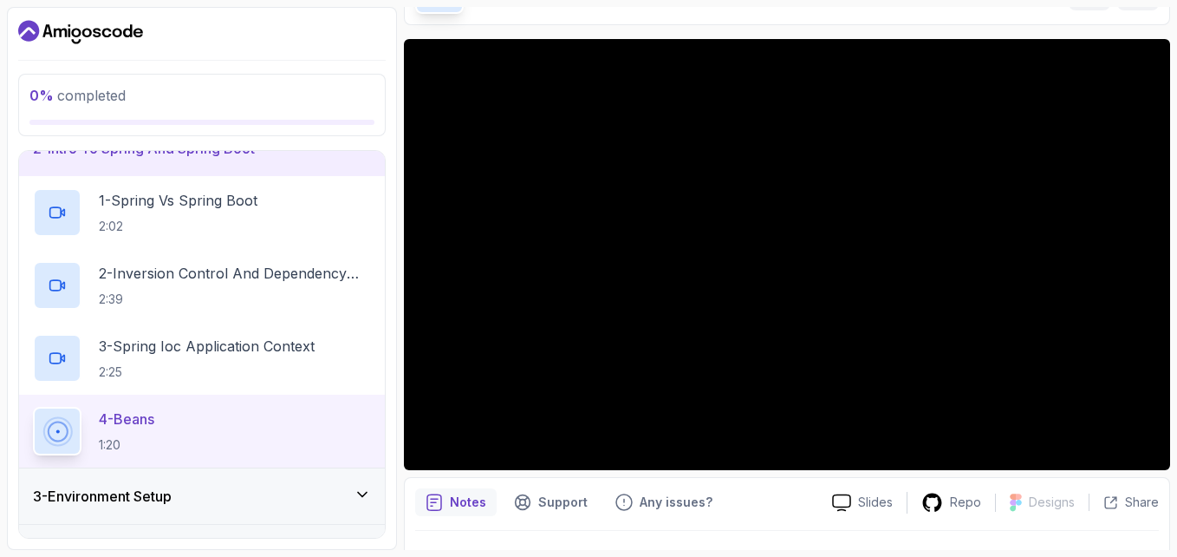
click at [154, 431] on h2 "4 - Beans 1:20" at bounding box center [126, 430] width 55 height 45
click at [197, 369] on p "2:25" at bounding box center [207, 371] width 216 height 17
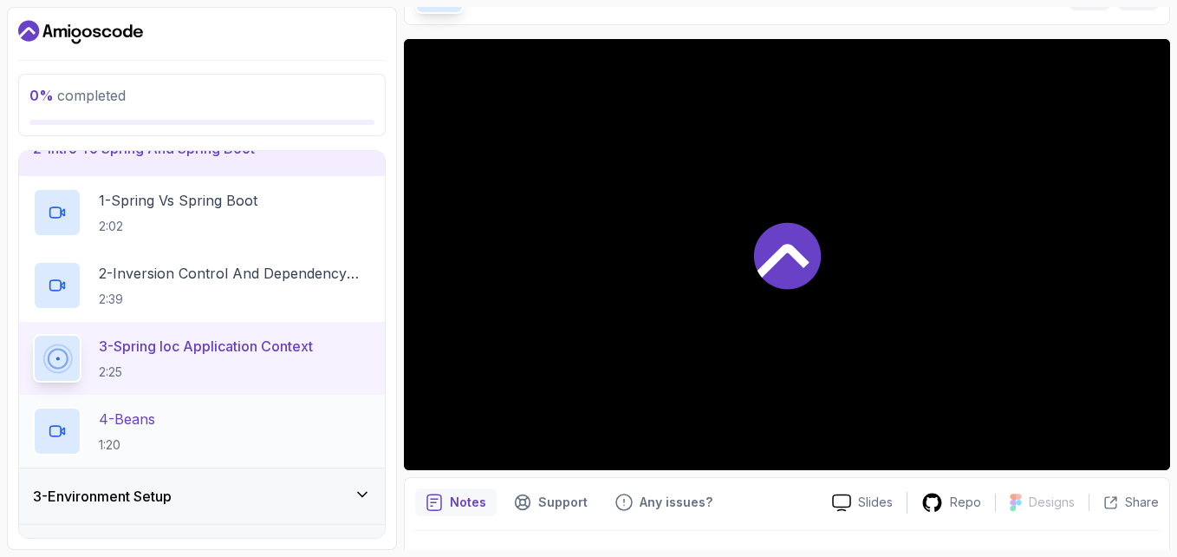
click at [191, 430] on div "4 - Beans 1:20" at bounding box center [202, 431] width 338 height 49
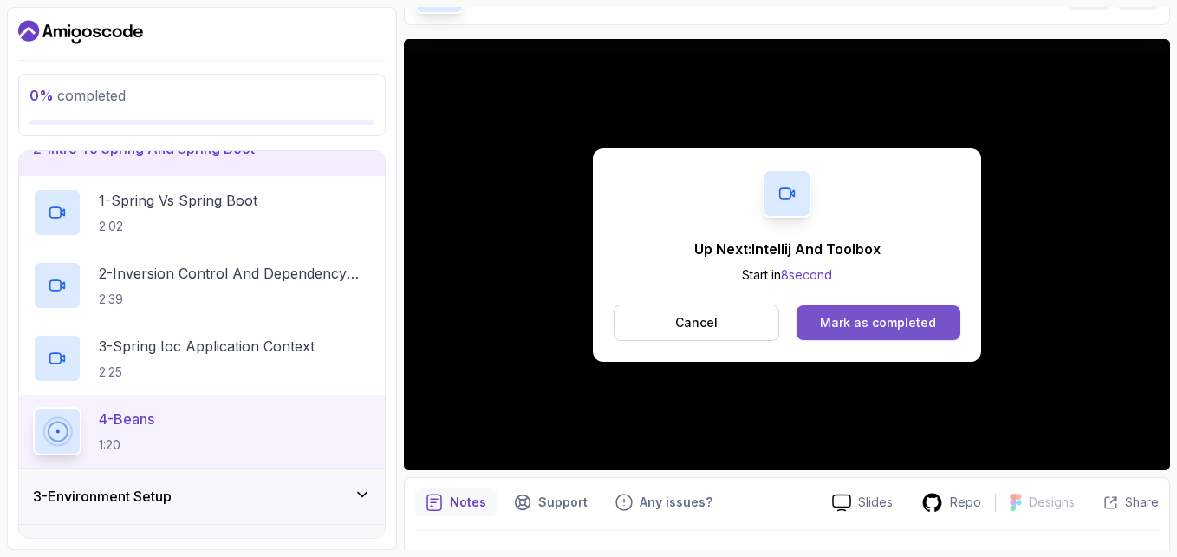
click at [909, 328] on div "Mark as completed" at bounding box center [878, 322] width 116 height 17
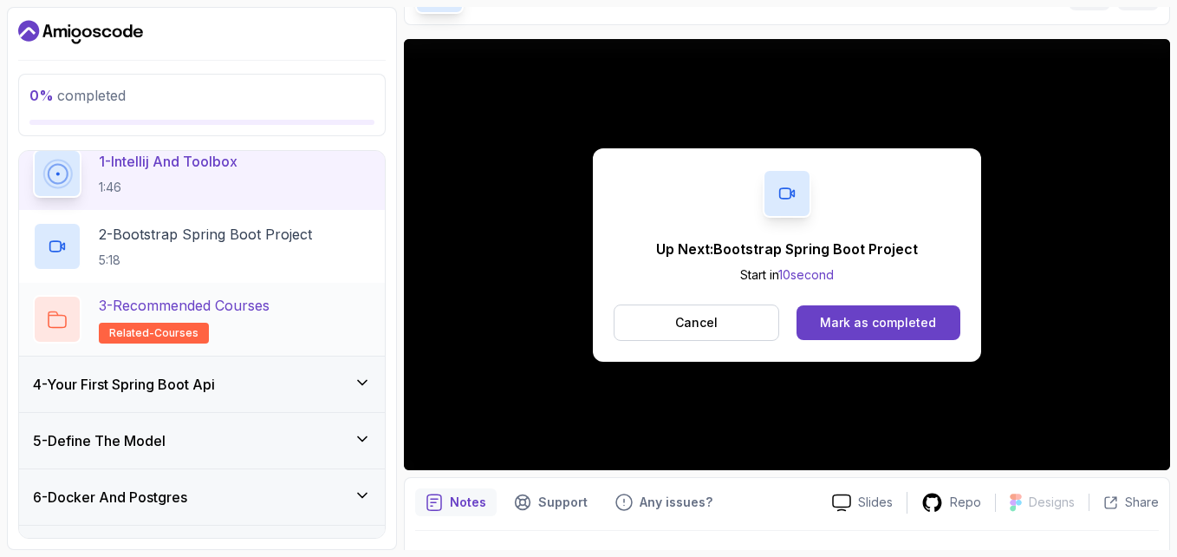
scroll to position [231, 0]
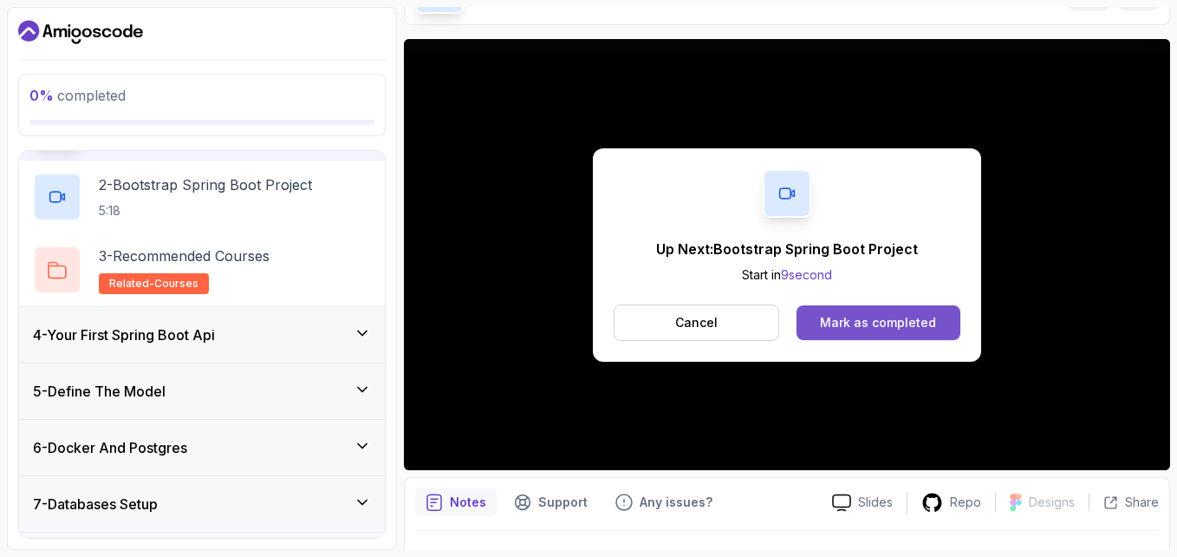
click at [886, 338] on button "Mark as completed" at bounding box center [879, 322] width 164 height 35
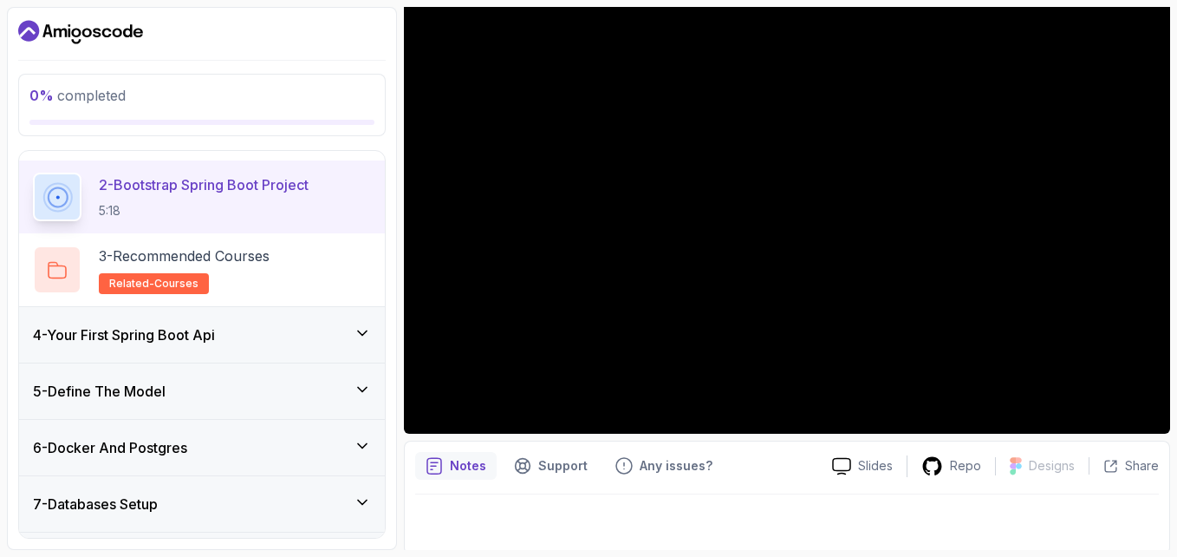
scroll to position [156, 0]
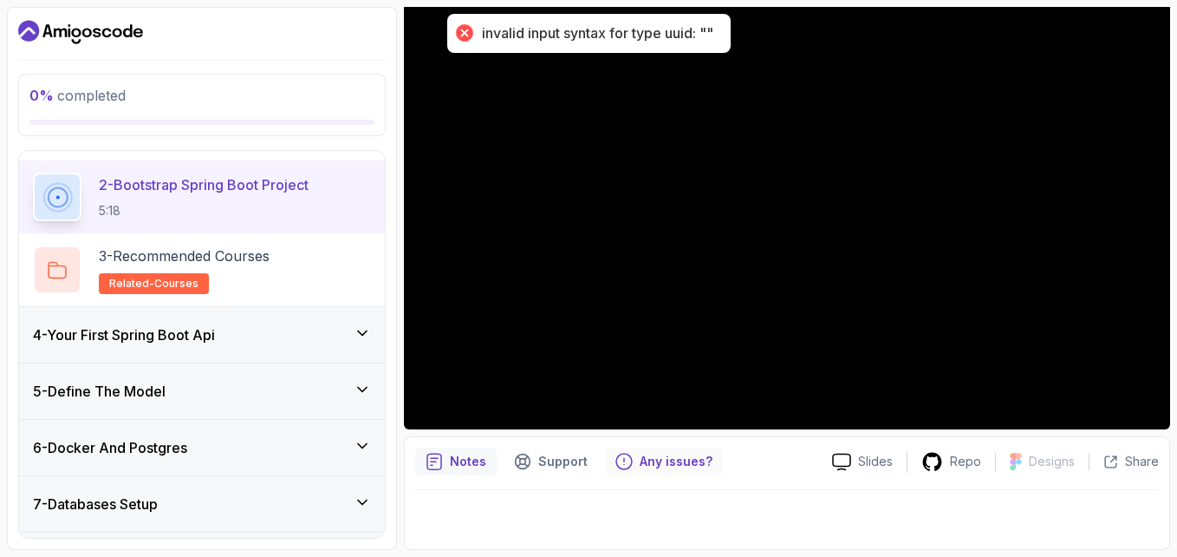
click at [640, 466] on p "Any issues?" at bounding box center [676, 461] width 73 height 17
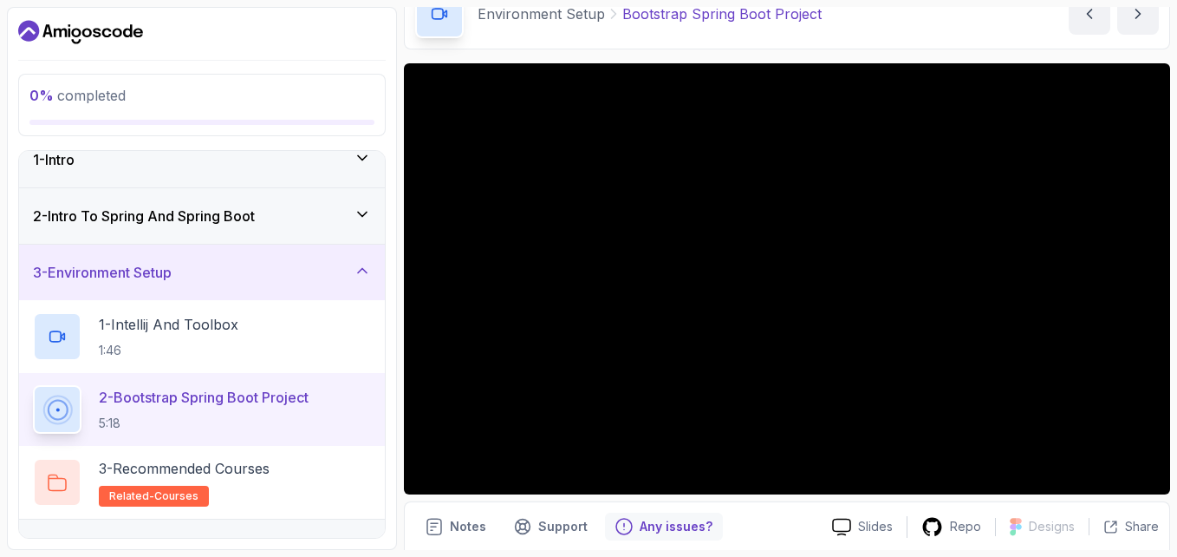
scroll to position [16, 0]
